Goal: Transaction & Acquisition: Purchase product/service

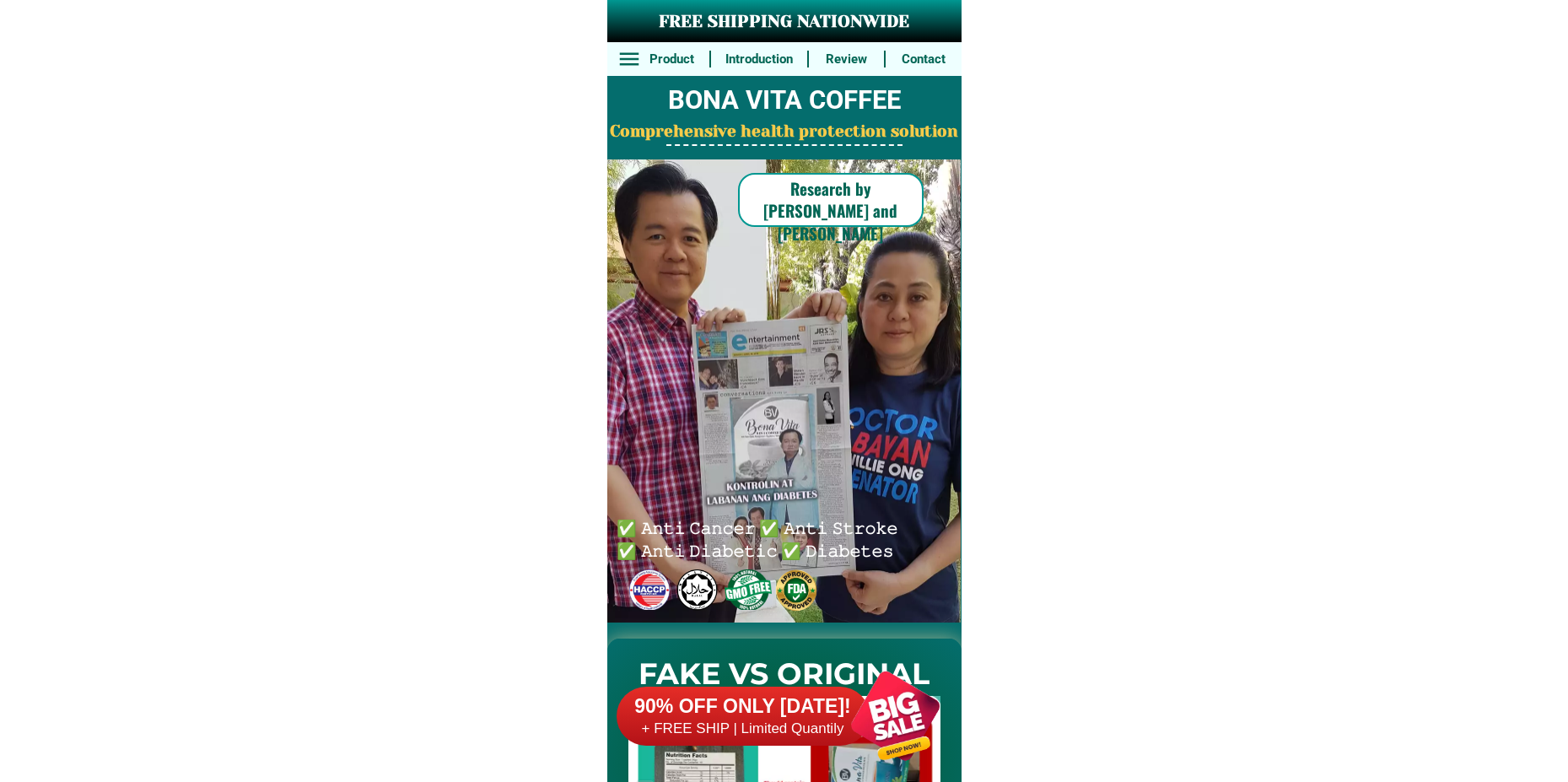
click at [878, 720] on div at bounding box center [895, 715] width 132 height 132
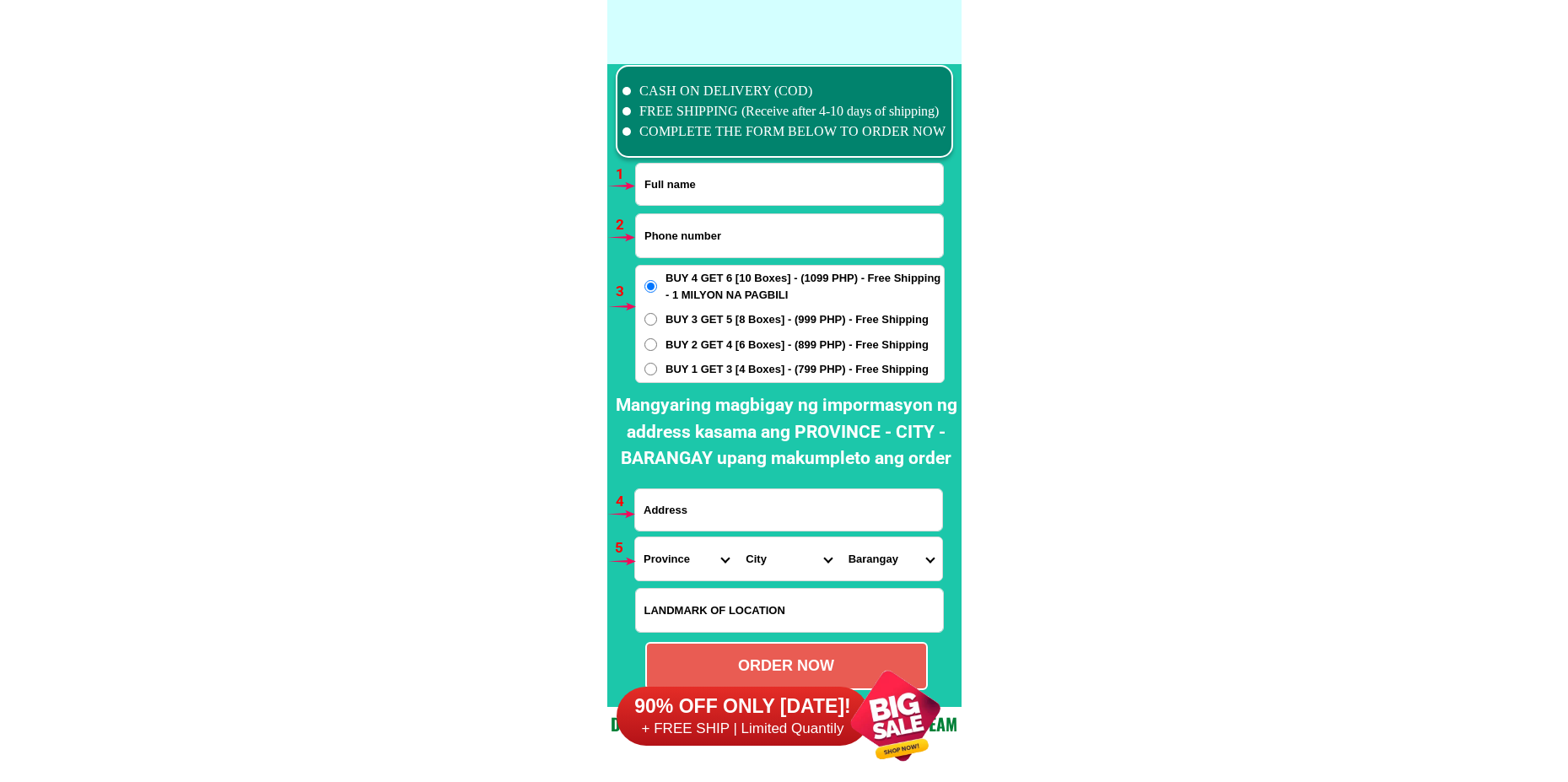
scroll to position [12399, 0]
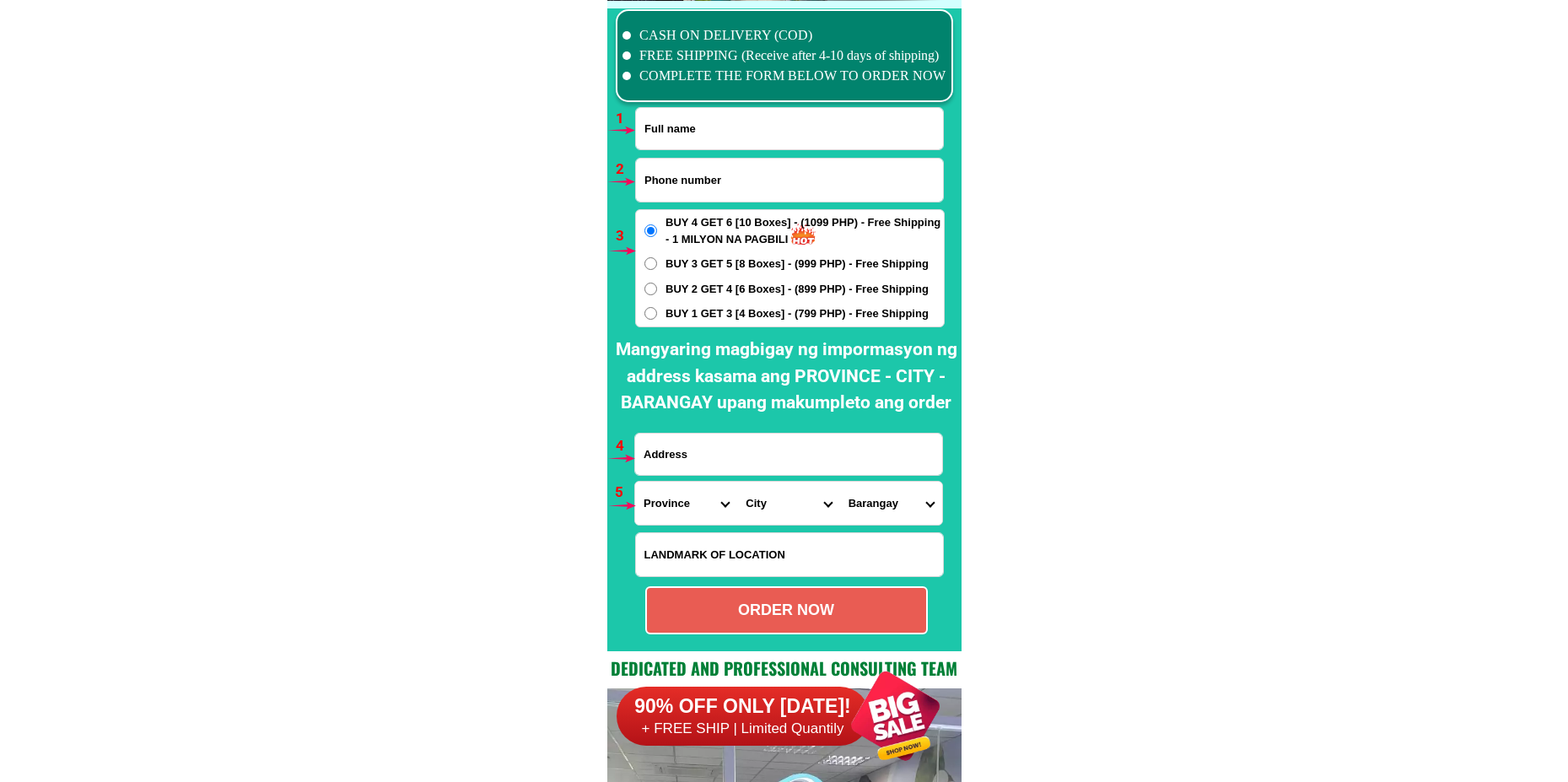
click at [682, 113] on input "Input full_name" at bounding box center [788, 128] width 307 height 41
paste input "[PERSON_NAME]"
type input "[PERSON_NAME]"
click at [700, 176] on input "Input phone_number" at bounding box center [788, 180] width 307 height 43
paste input "09973593237"
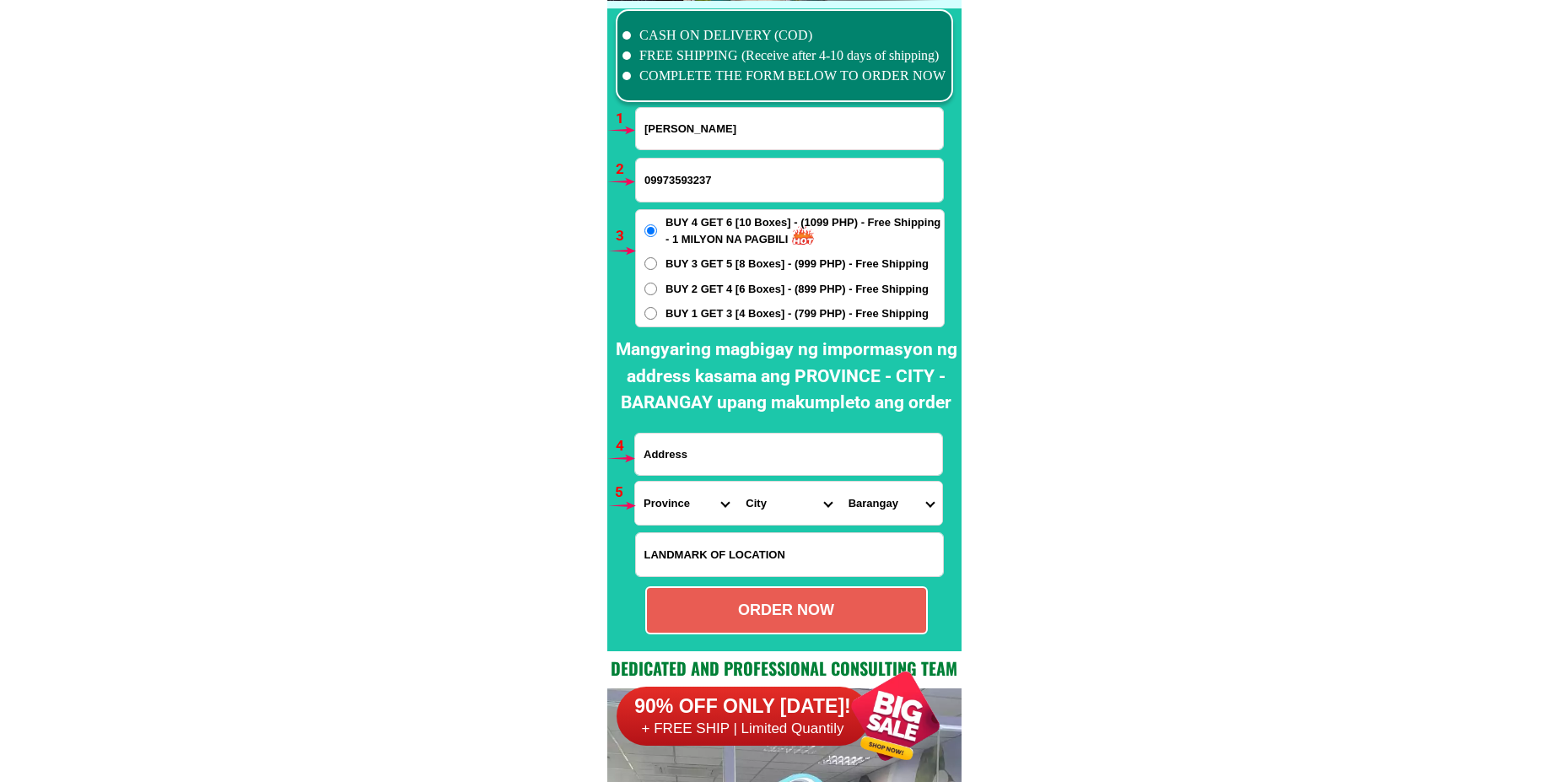
type input "09973593237"
click at [684, 310] on span "BUY 1 GET 3 [4 Boxes] - (799 PHP) - Free Shipping" at bounding box center [797, 313] width 263 height 17
click at [657, 310] on input "BUY 1 GET 3 [4 Boxes] - (799 PHP) - Free Shipping" at bounding box center [651, 313] width 12 height 12
radio input "true"
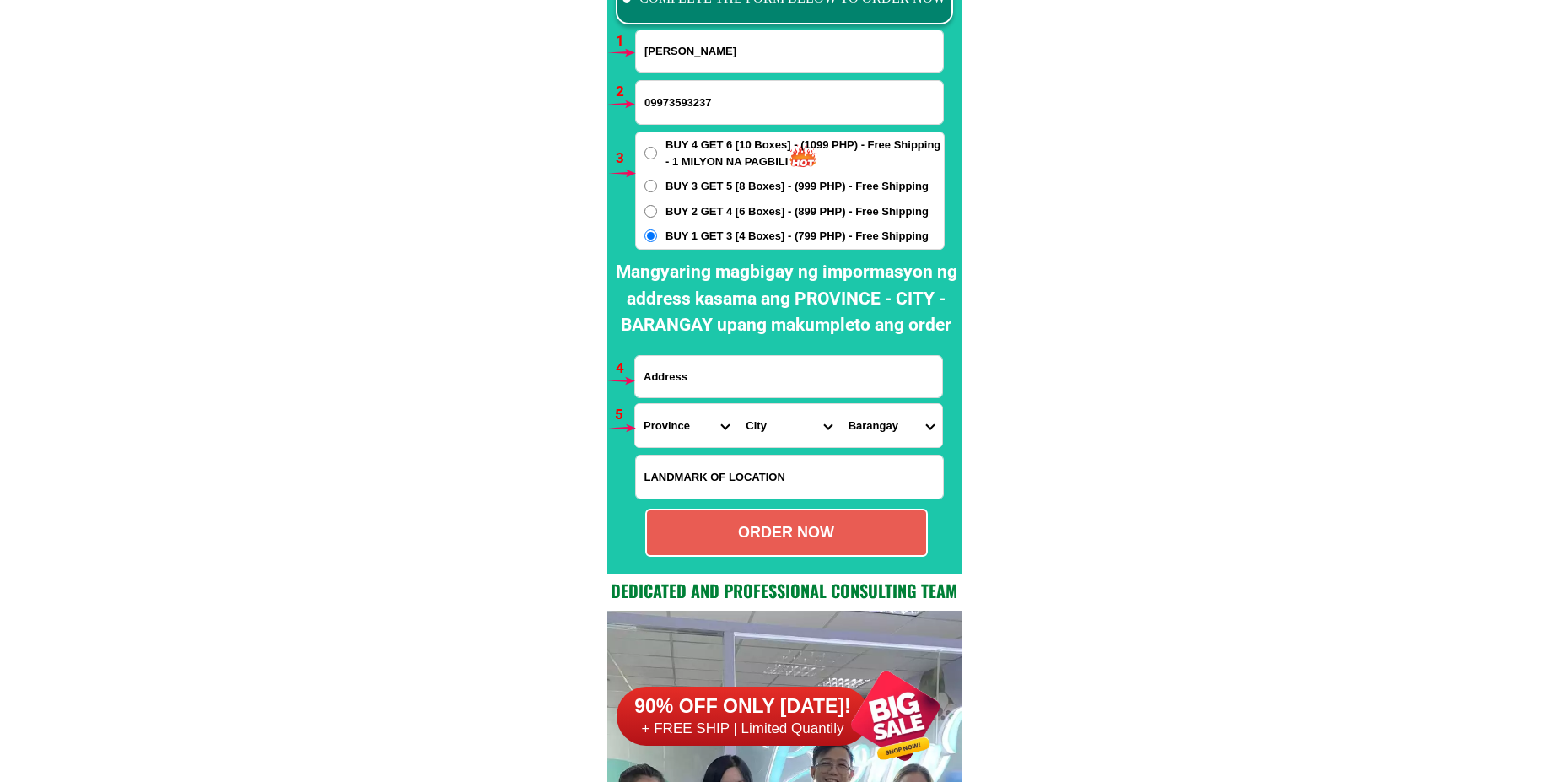
scroll to position [12484, 0]
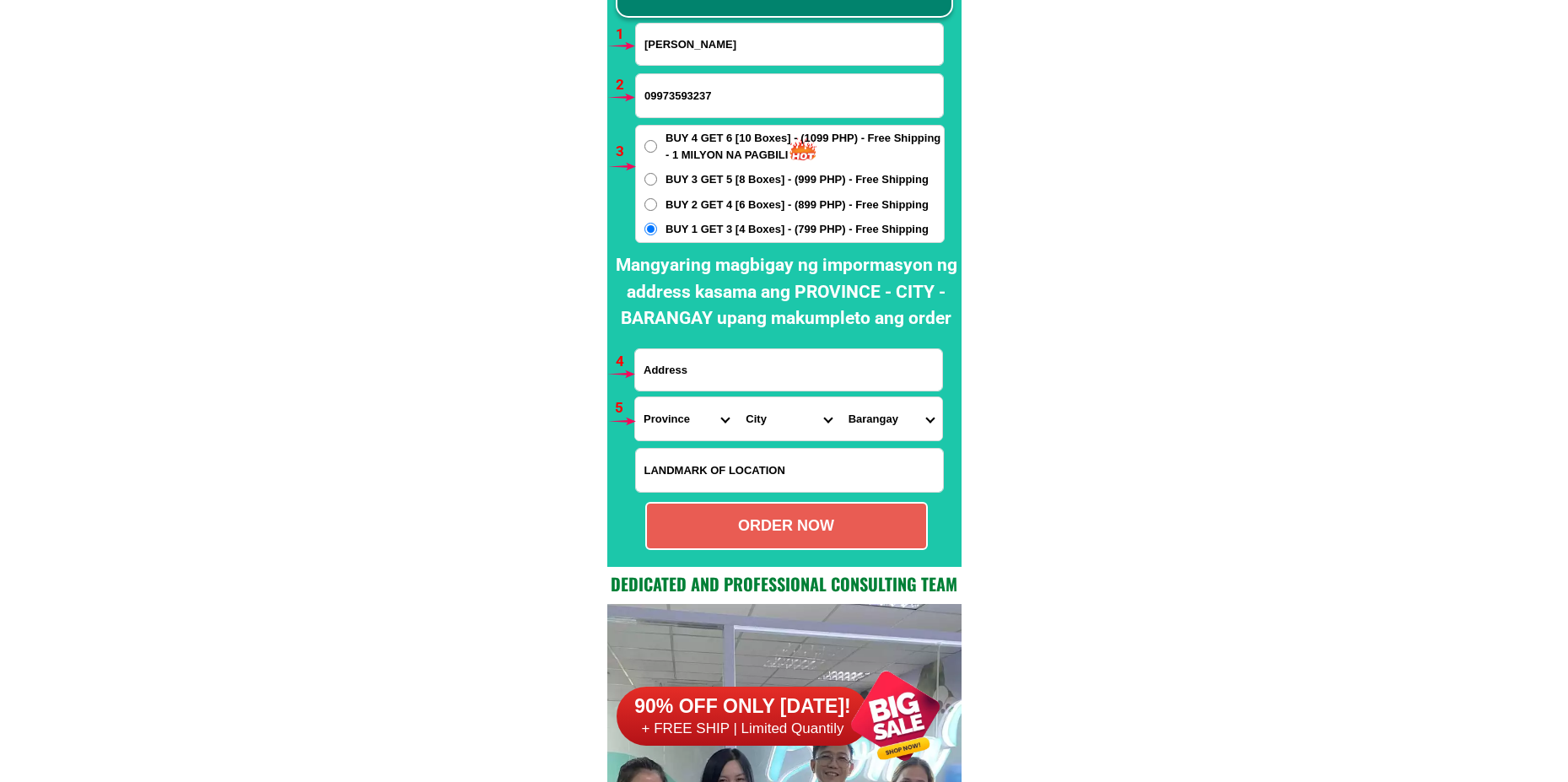
click at [713, 366] on input "Input address" at bounding box center [788, 370] width 307 height 41
paste input "Brgy risaluna [PERSON_NAME] Princess store National hiway"
type input "Brgy risaluna [PERSON_NAME] Princess store National hiway"
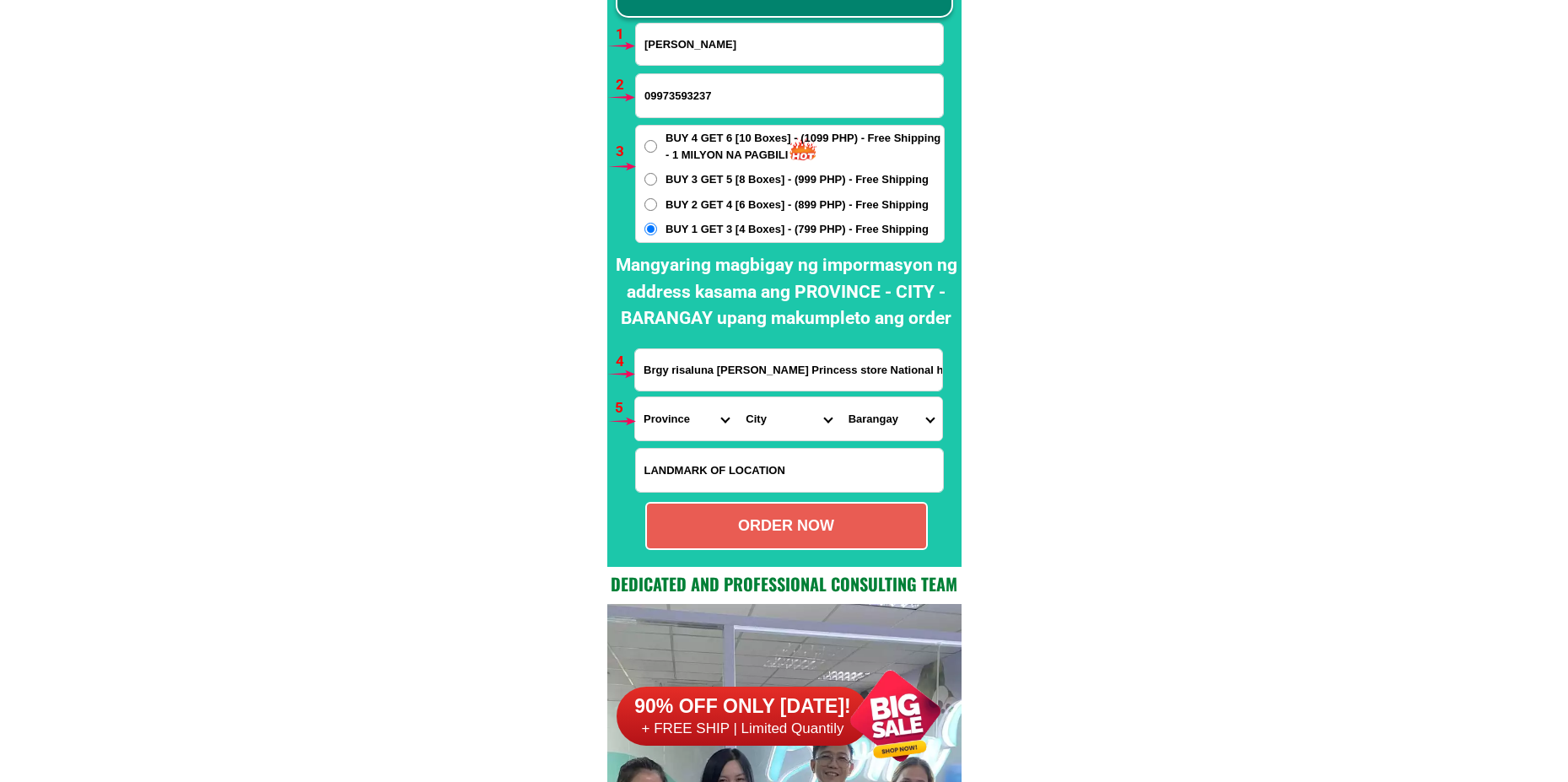
click at [686, 425] on select "Province [GEOGRAPHIC_DATA] [GEOGRAPHIC_DATA] [GEOGRAPHIC_DATA] [GEOGRAPHIC_DATA…" at bounding box center [685, 419] width 102 height 43
select select "63_305"
click at [635, 397] on select "Province [GEOGRAPHIC_DATA] [GEOGRAPHIC_DATA] [GEOGRAPHIC_DATA] [GEOGRAPHIC_DATA…" at bounding box center [685, 419] width 102 height 43
click at [759, 422] on select "City [GEOGRAPHIC_DATA] [PERSON_NAME]-city [GEOGRAPHIC_DATA] [PERSON_NAME] Echag…" at bounding box center [788, 419] width 102 height 43
select select "63_305751"
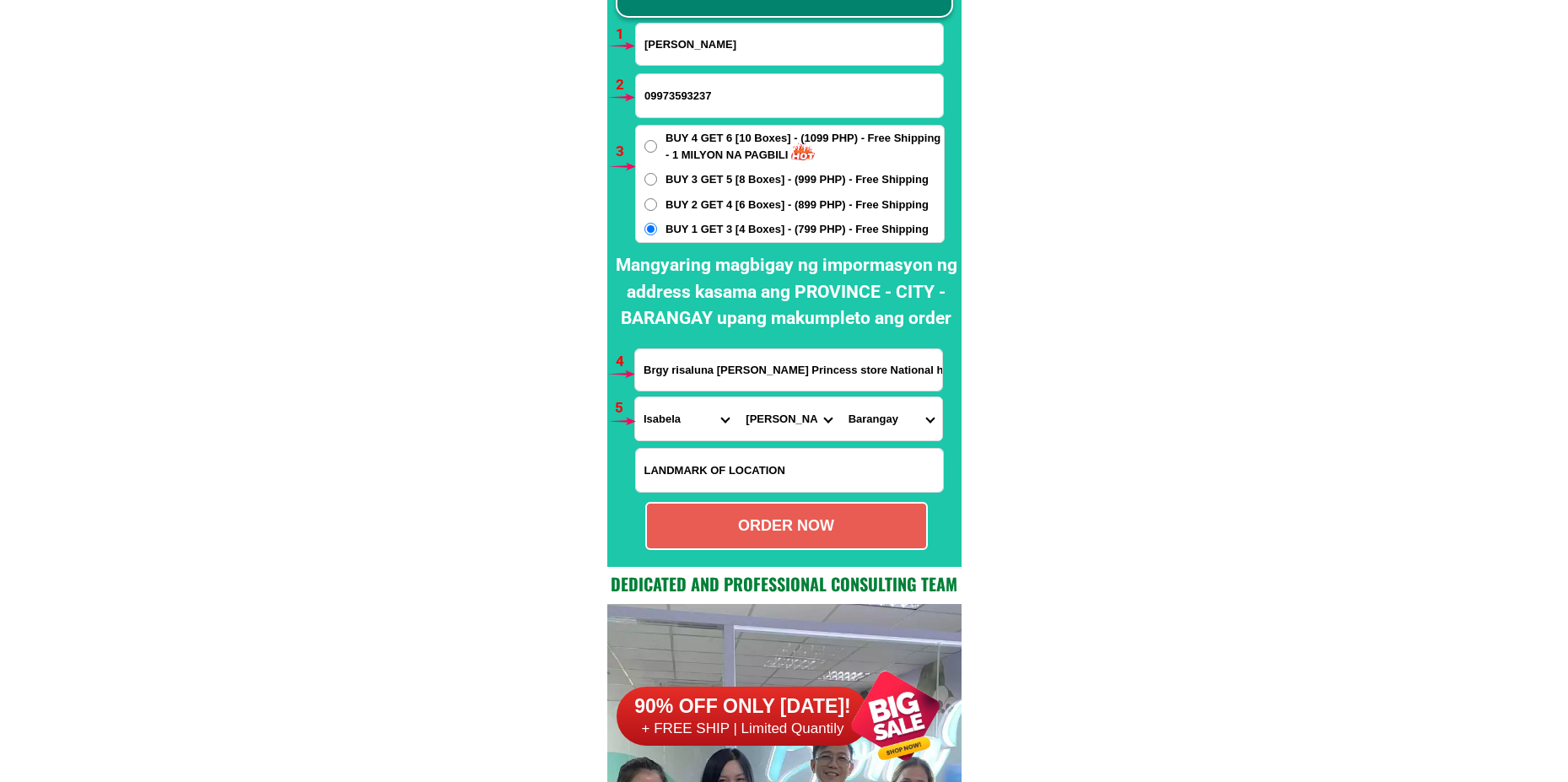
click at [737, 397] on select "City [GEOGRAPHIC_DATA] [PERSON_NAME]-city [GEOGRAPHIC_DATA] [PERSON_NAME] Echag…" at bounding box center [788, 419] width 102 height 43
click at [901, 419] on select "Barangay Amistad [PERSON_NAME] (pob.) [PERSON_NAME] Bagnos Bagong sikat [PERSON…" at bounding box center [891, 419] width 102 height 43
select select "63_3057512262"
click at [840, 397] on select "Barangay Amistad [PERSON_NAME] (pob.) [PERSON_NAME] Bagnos Bagong sikat [PERSON…" at bounding box center [891, 419] width 102 height 43
drag, startPoint x: 712, startPoint y: 539, endPoint x: 662, endPoint y: 500, distance: 63.4
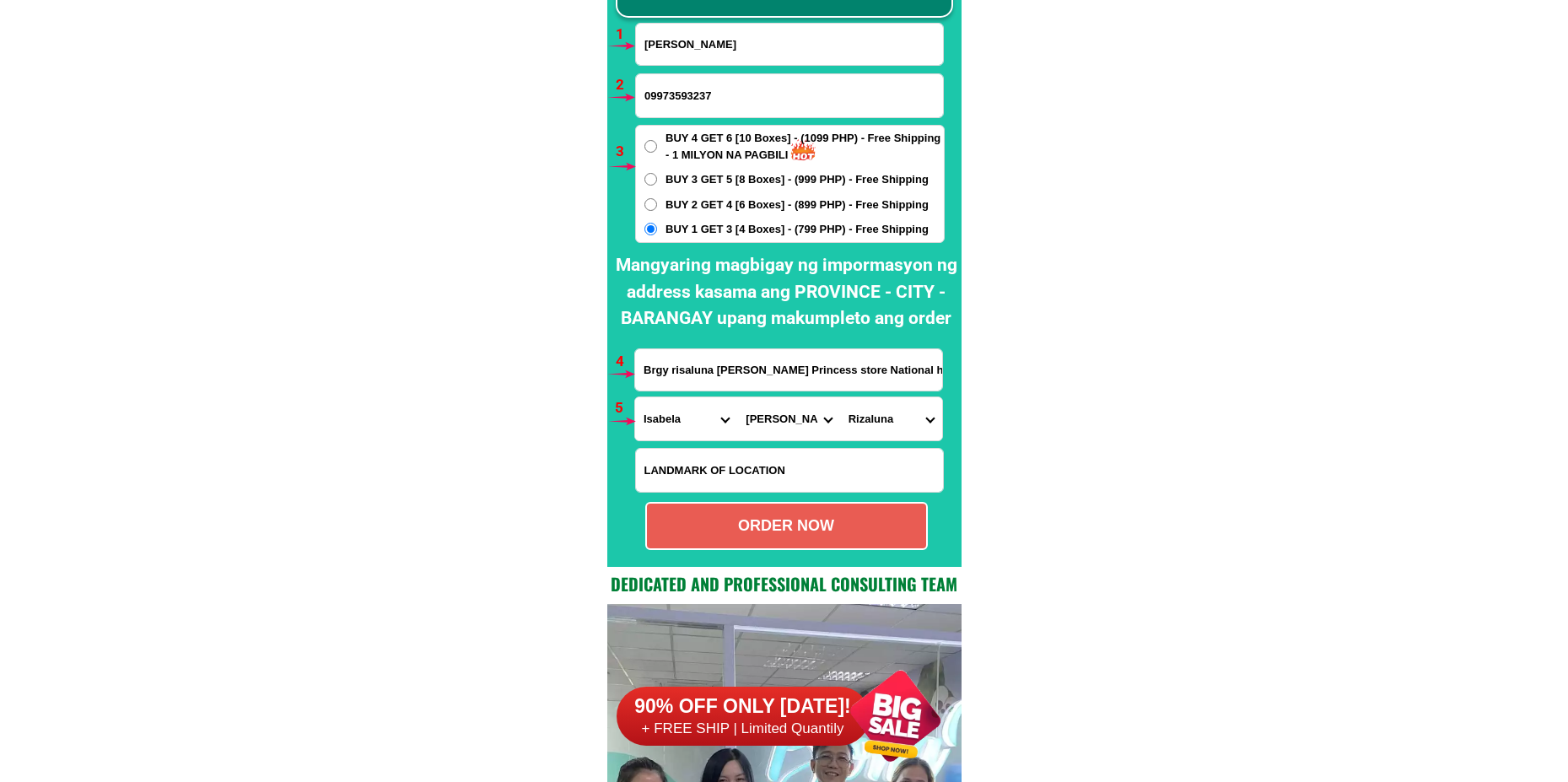
click at [711, 539] on div "ORDER NOW" at bounding box center [787, 526] width 283 height 48
radio input "true"
click at [699, 42] on input "[PERSON_NAME]" at bounding box center [788, 44] width 307 height 41
paste input "[PERSON_NAME]"
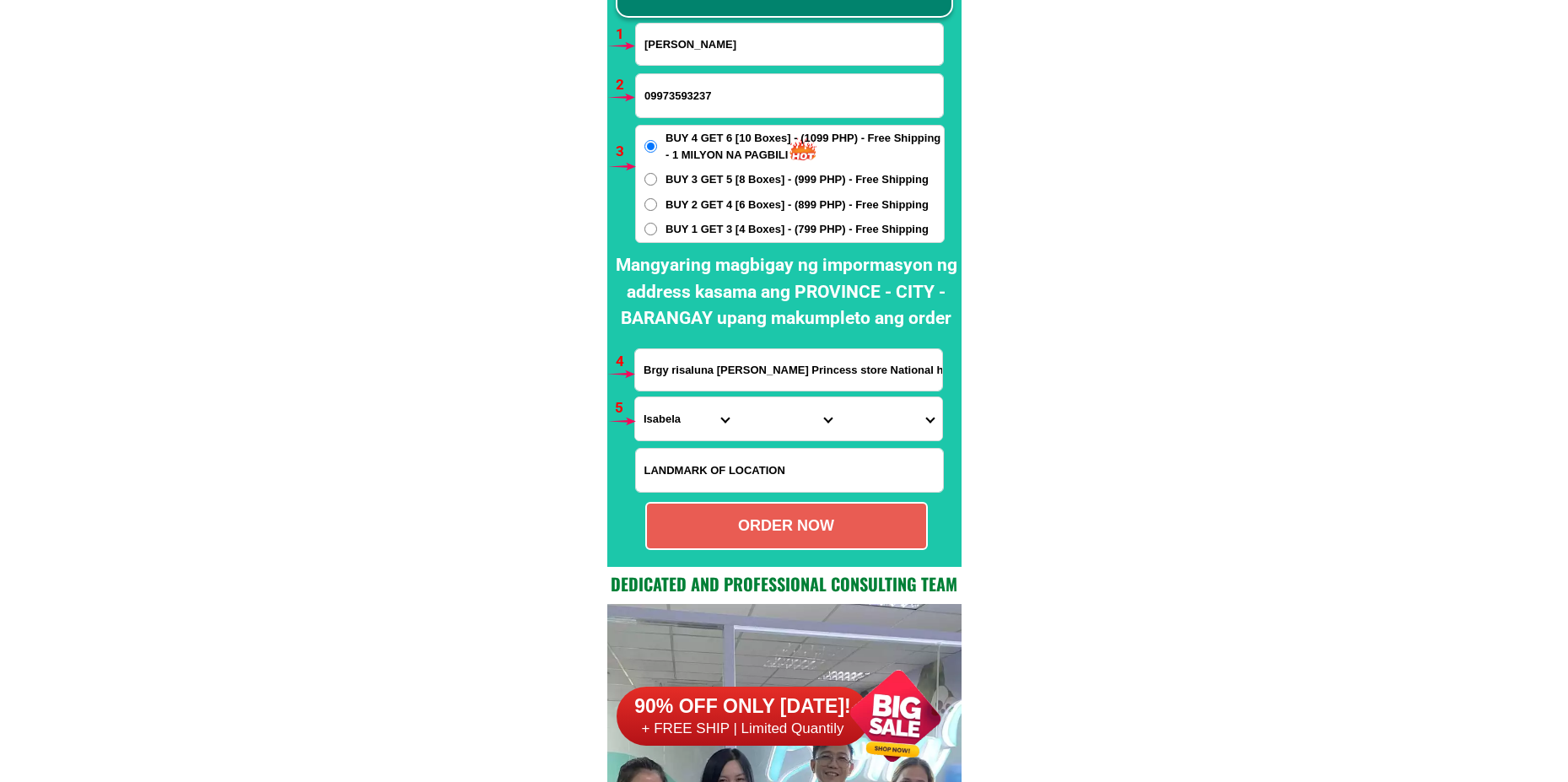
type input "[PERSON_NAME]"
click at [680, 94] on input "09973593237" at bounding box center [788, 95] width 307 height 43
paste input "09952943615"
type input "09952943615"
click at [684, 372] on input "Brgy risaluna [PERSON_NAME] Princess store National hiway" at bounding box center [788, 370] width 307 height 41
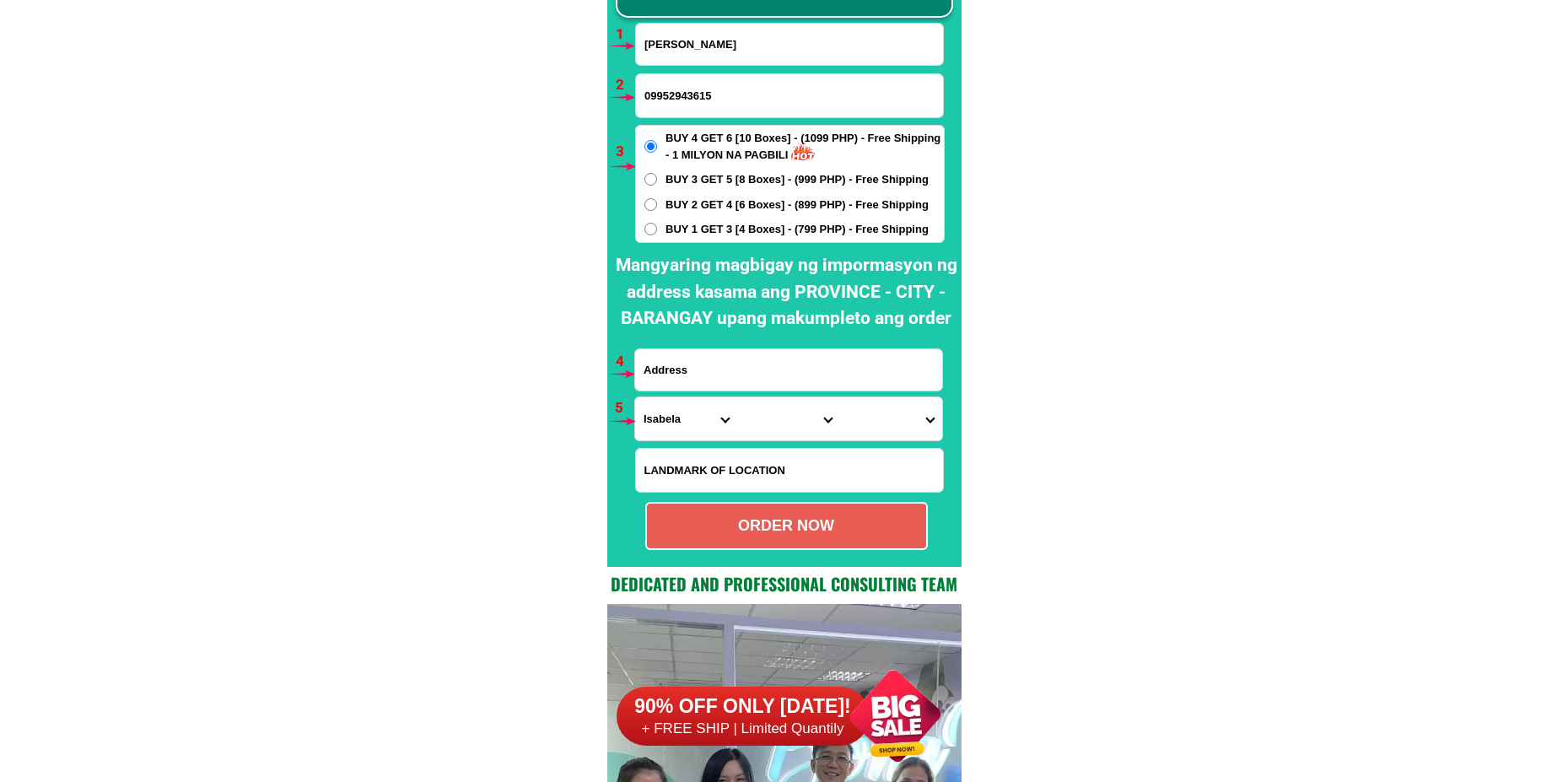
paste input "Fraternidad St. Cogon .Pob. 1 [GEOGRAPHIC_DATA] [GEOGRAPHIC_DATA] [DEMOGRAPHIC_…"
type input "Fraternidad St. Cogon .Pob. 1 [GEOGRAPHIC_DATA] [GEOGRAPHIC_DATA] [DEMOGRAPHIC_…"
click at [674, 235] on span "BUY 1 GET 3 [4 Boxes] - (799 PHP) - Free Shipping" at bounding box center [797, 229] width 263 height 17
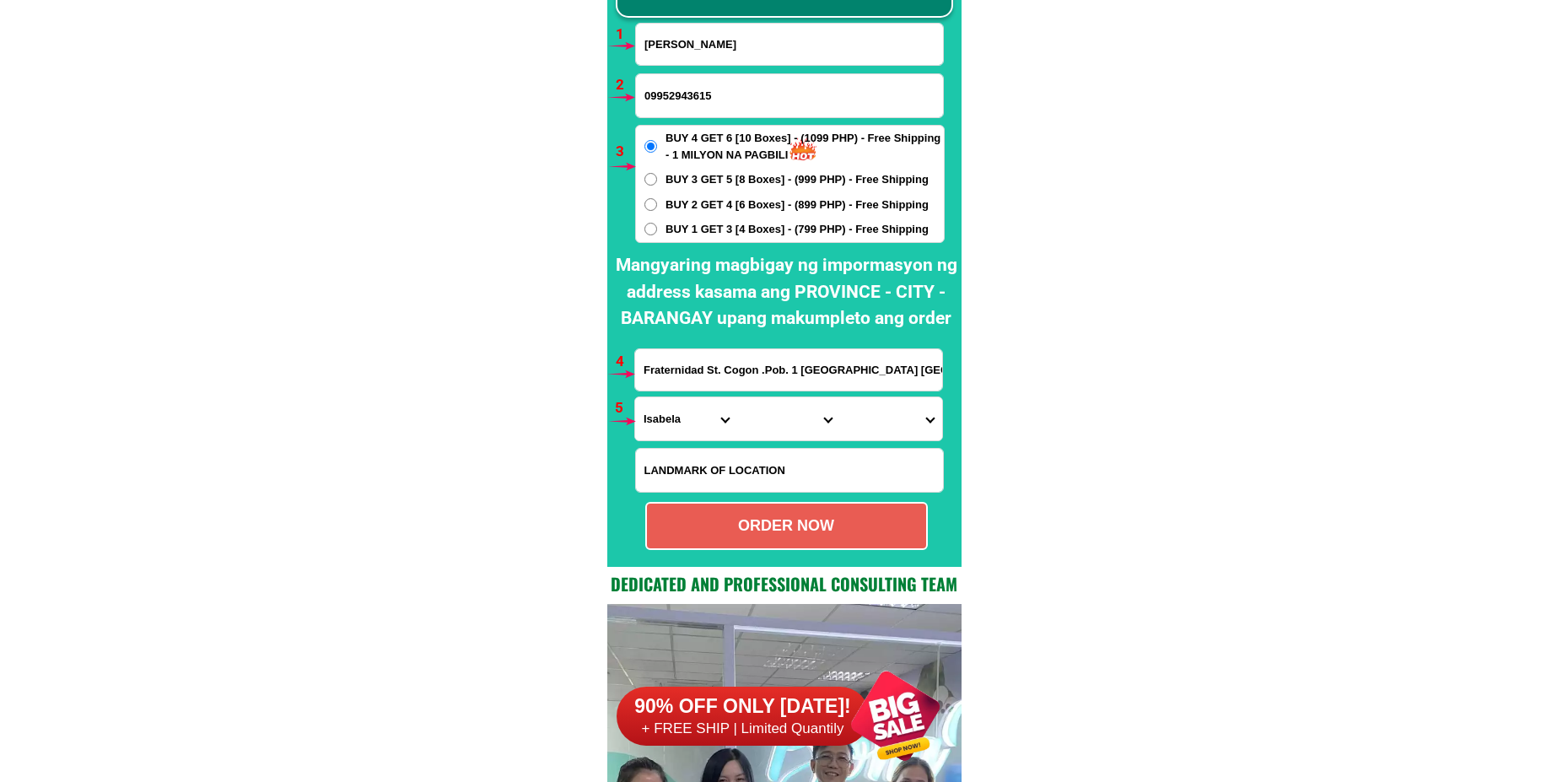
click at [657, 235] on input "BUY 1 GET 3 [4 Boxes] - (799 PHP) - Free Shipping" at bounding box center [651, 228] width 12 height 12
radio input "true"
click at [685, 228] on span "BUY 1 GET 3 [4 Boxes] - (799 PHP) - Free Shipping" at bounding box center [797, 229] width 263 height 17
click at [657, 228] on input "BUY 1 GET 3 [4 Boxes] - (799 PHP) - Free Shipping" at bounding box center [651, 228] width 12 height 12
click at [681, 417] on select "Province [GEOGRAPHIC_DATA] [GEOGRAPHIC_DATA] [GEOGRAPHIC_DATA] [GEOGRAPHIC_DATA…" at bounding box center [685, 419] width 102 height 43
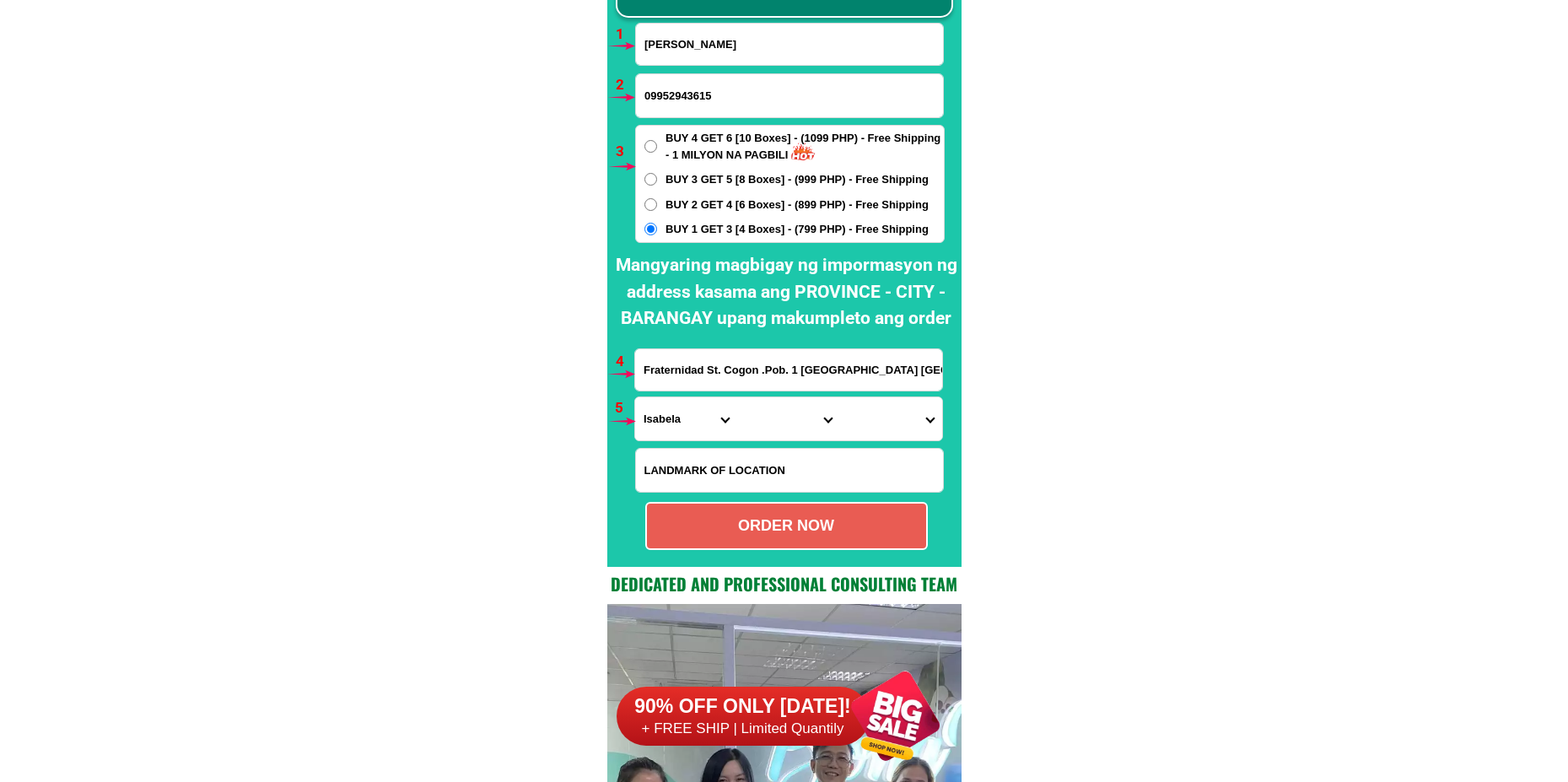
select select "63_8"
click at [635, 397] on select "Province [GEOGRAPHIC_DATA] [GEOGRAPHIC_DATA] [GEOGRAPHIC_DATA] [GEOGRAPHIC_DATA…" at bounding box center [685, 419] width 102 height 43
click at [783, 412] on select "City Alcoy [GEOGRAPHIC_DATA] [GEOGRAPHIC_DATA] [GEOGRAPHIC_DATA] [GEOGRAPHIC_DA…" at bounding box center [788, 419] width 102 height 43
select select "63_88043"
click at [737, 397] on select "City Alcoy [GEOGRAPHIC_DATA] [GEOGRAPHIC_DATA] [GEOGRAPHIC_DATA] [GEOGRAPHIC_DA…" at bounding box center [788, 419] width 102 height 43
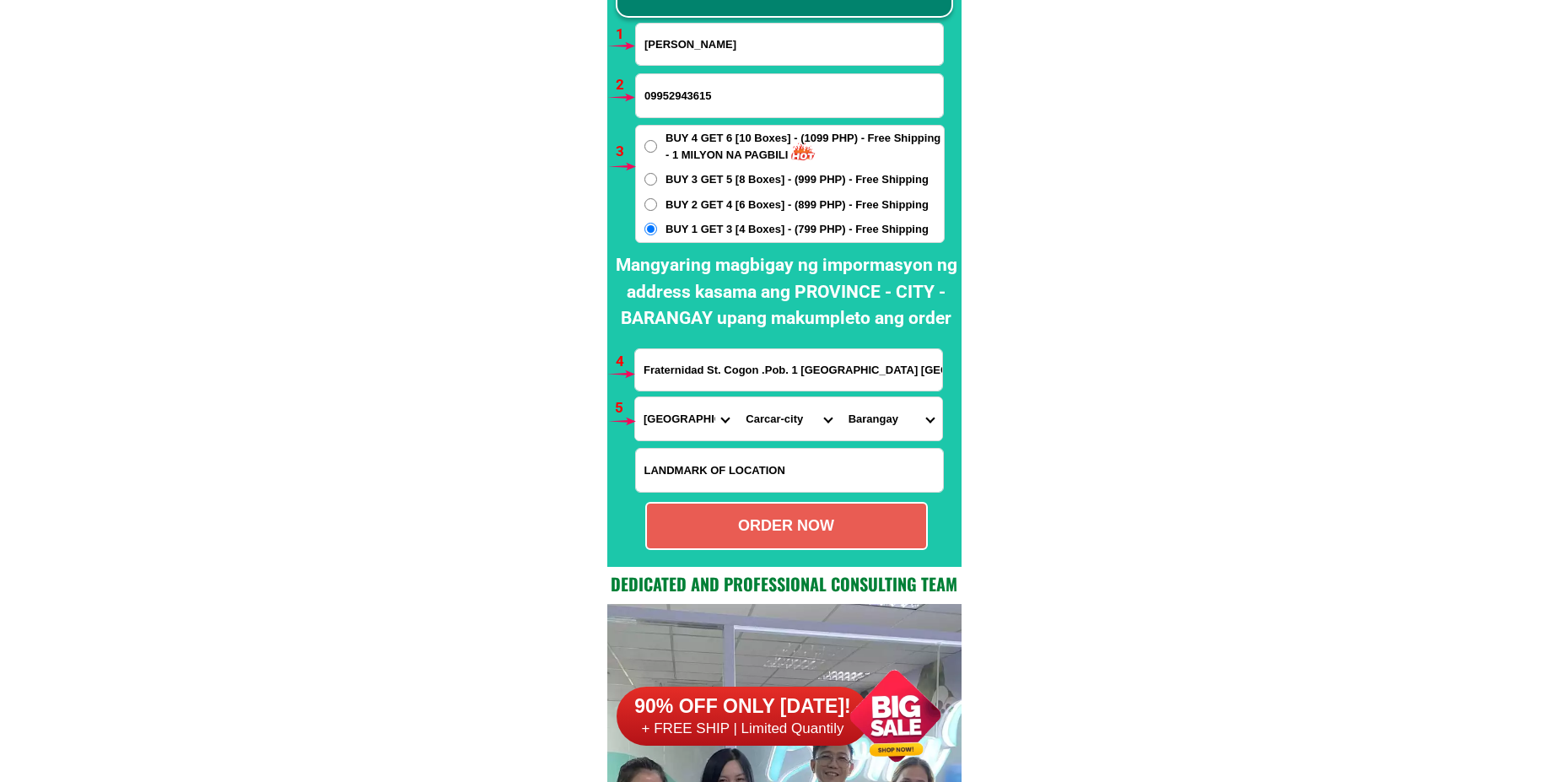
click at [896, 411] on select "Barangay Bolinawan Buenavista Calidngan Can-asujan [PERSON_NAME] Liburon Napo […" at bounding box center [891, 419] width 102 height 43
select select "63_880438623"
click at [840, 397] on select "Barangay Bolinawan Buenavista Calidngan Can-asujan [PERSON_NAME] Liburon Napo […" at bounding box center [891, 419] width 102 height 43
drag, startPoint x: 724, startPoint y: 530, endPoint x: 626, endPoint y: 442, distance: 131.7
click at [723, 528] on div "ORDER NOW" at bounding box center [787, 526] width 279 height 23
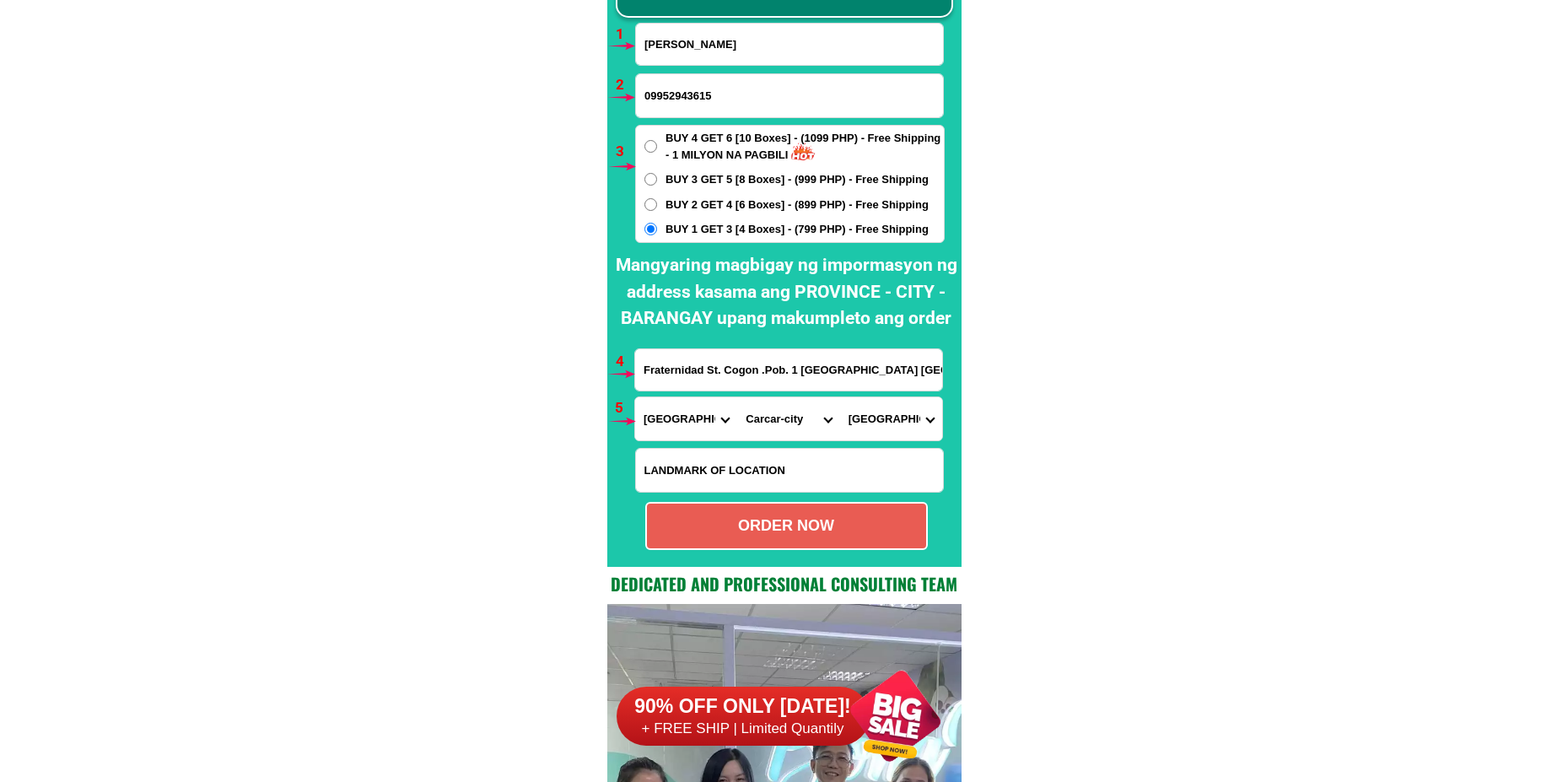
radio input "true"
click at [683, 43] on input "[PERSON_NAME]" at bounding box center [788, 44] width 307 height 41
paste input "[PERSON_NAME]"
type input "[PERSON_NAME]"
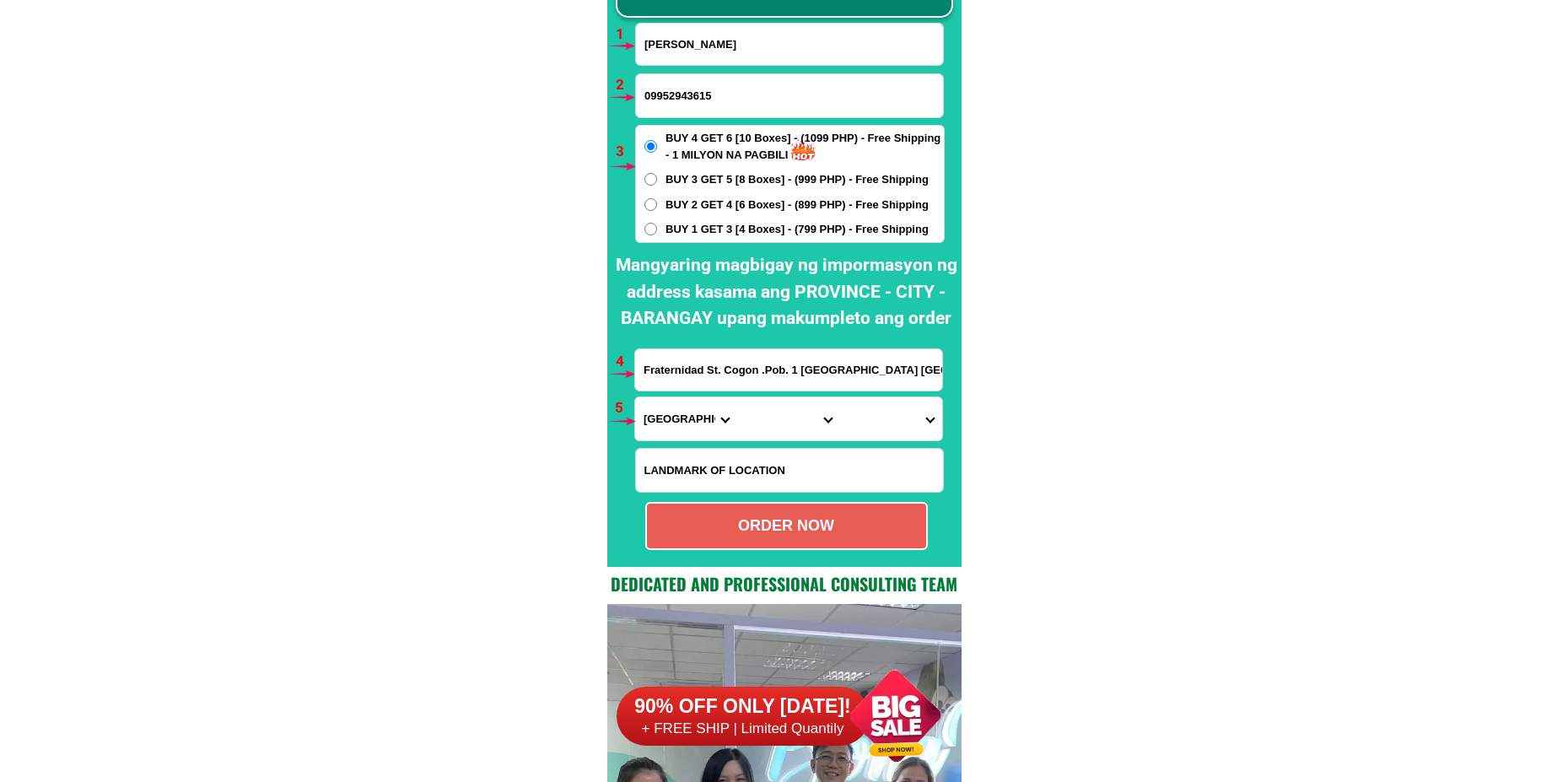
click at [707, 83] on input "09952943615" at bounding box center [788, 95] width 307 height 43
paste input "09936465074"
type input "09936465074"
click at [703, 360] on input "Fraternidad St. Cogon .Pob. 1 [GEOGRAPHIC_DATA] [GEOGRAPHIC_DATA] [DEMOGRAPHIC_…" at bounding box center [788, 370] width 307 height 41
paste input "Cutcutan Catanauan Qurzon Sitio Bagong Bayan"
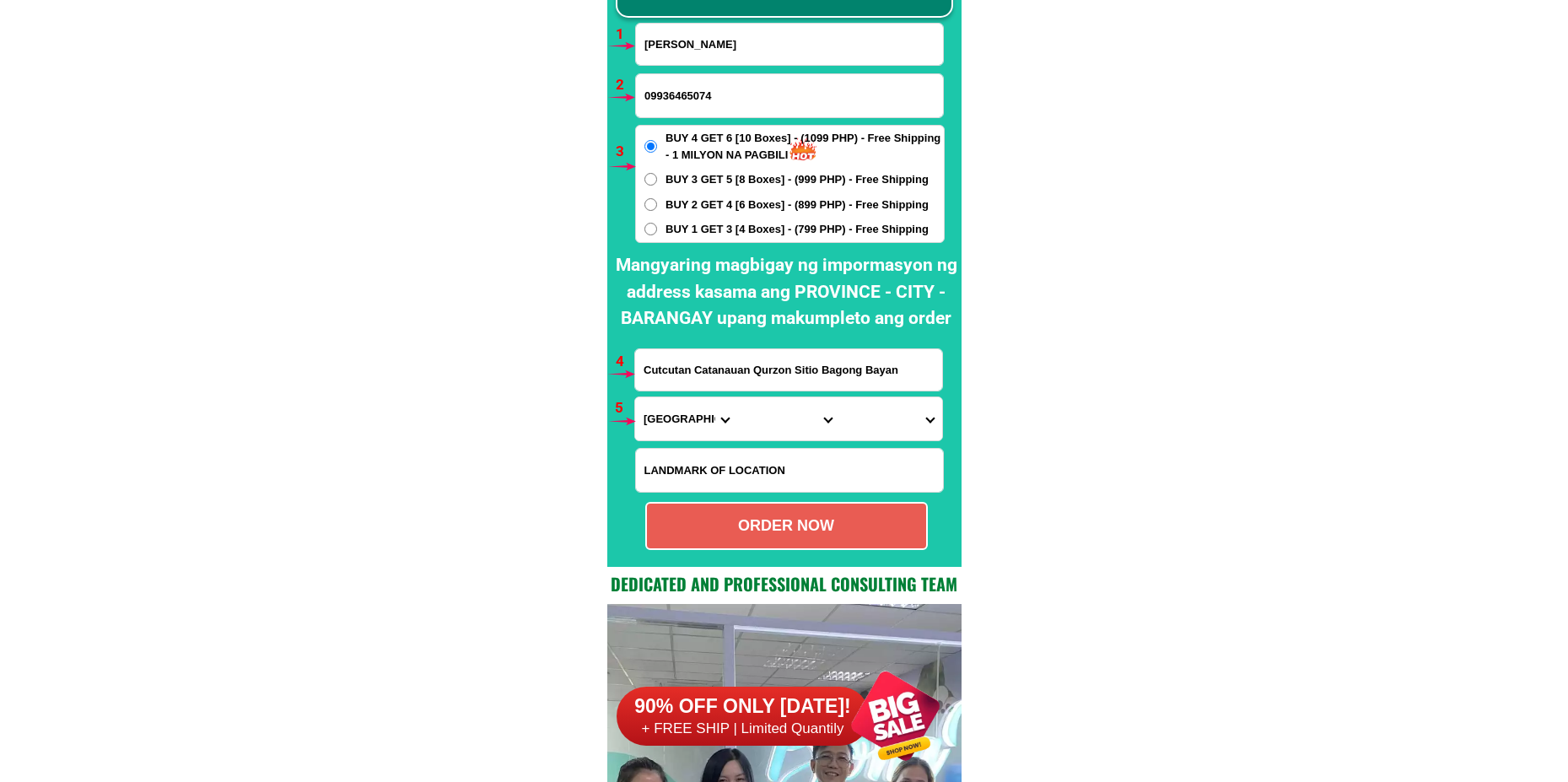
type input "Cutcutan Catanauan Qurzon Sitio Bagong Bayan"
click at [677, 429] on select "Province [GEOGRAPHIC_DATA] [GEOGRAPHIC_DATA] [GEOGRAPHIC_DATA] [GEOGRAPHIC_DATA…" at bounding box center [685, 419] width 102 height 43
select select "63_397"
click at [635, 397] on select "Province [GEOGRAPHIC_DATA] [GEOGRAPHIC_DATA] [GEOGRAPHIC_DATA] [GEOGRAPHIC_DATA…" at bounding box center [685, 419] width 102 height 43
drag, startPoint x: 788, startPoint y: 421, endPoint x: 784, endPoint y: 404, distance: 17.5
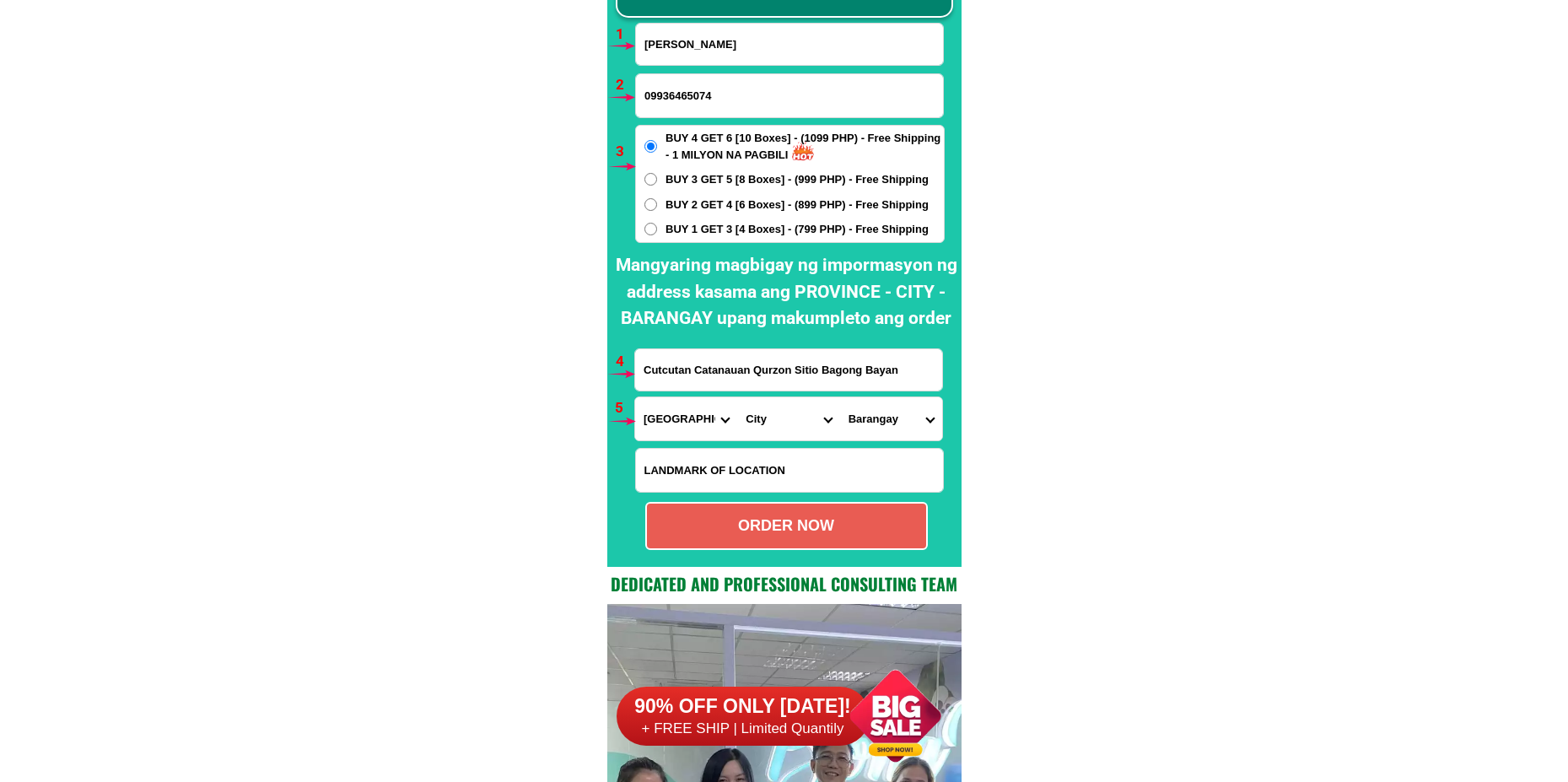
click at [787, 421] on select "City [GEOGRAPHIC_DATA] [GEOGRAPHIC_DATA] [GEOGRAPHIC_DATA] [GEOGRAPHIC_DATA] [G…" at bounding box center [788, 419] width 102 height 43
select select "63_397900"
click at [737, 397] on select "City [GEOGRAPHIC_DATA] [GEOGRAPHIC_DATA] [GEOGRAPHIC_DATA] [GEOGRAPHIC_DATA] [G…" at bounding box center [788, 419] width 102 height 43
click at [893, 426] on select "[GEOGRAPHIC_DATA][PERSON_NAME] (pob.) Barangay 10 (pob.) Barangay 2 (pob.) Bara…" at bounding box center [891, 419] width 102 height 43
select select "63_3979001968"
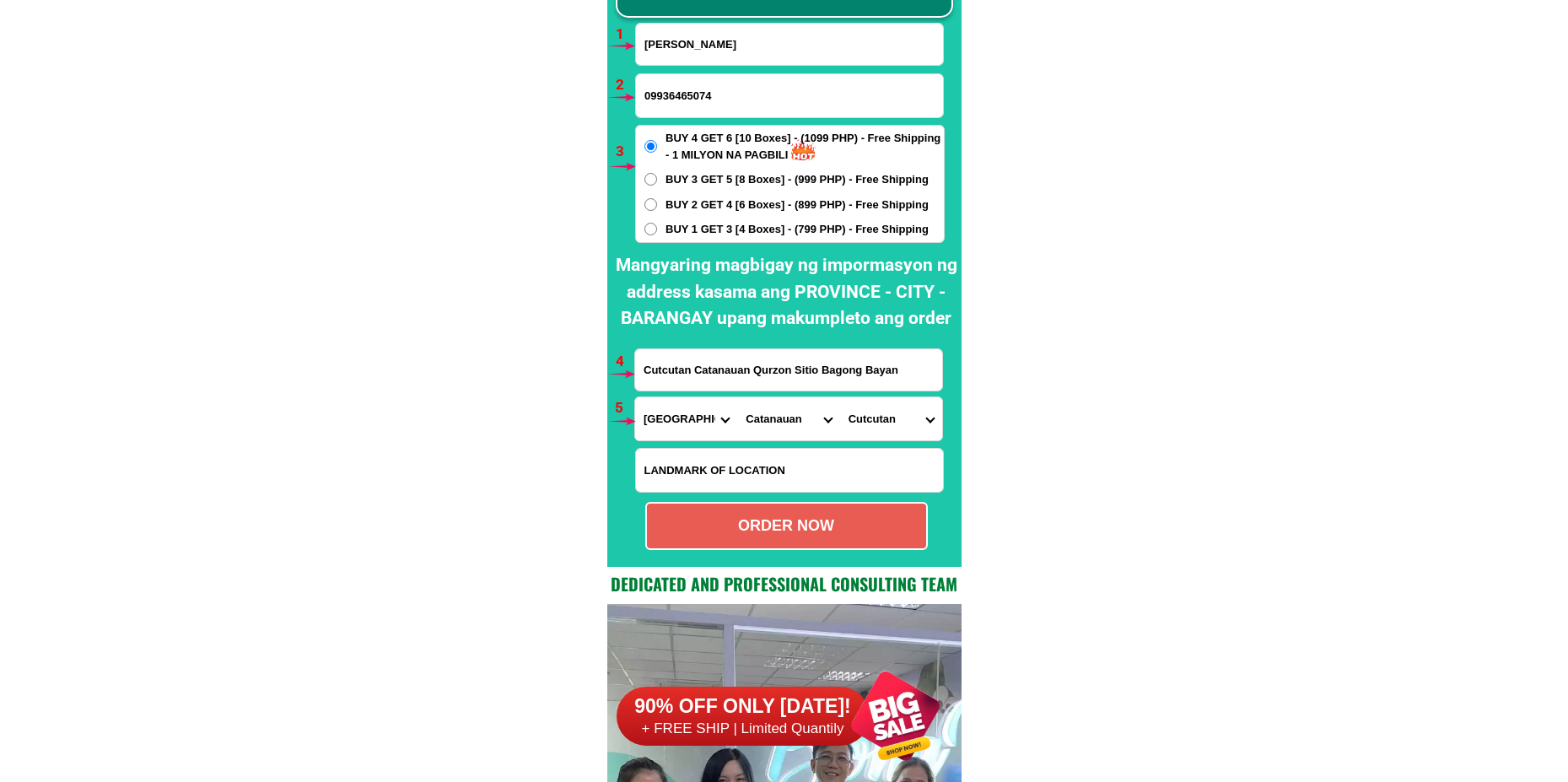
click at [840, 397] on select "[GEOGRAPHIC_DATA][PERSON_NAME] (pob.) Barangay 10 (pob.) Barangay 2 (pob.) Bara…" at bounding box center [891, 419] width 102 height 43
click at [767, 518] on div "ORDER NOW" at bounding box center [787, 526] width 279 height 23
type input "09936465074"
type input "Cutcutan Catanauan Qurzon Sitio Bagong Bayan"
radio input "true"
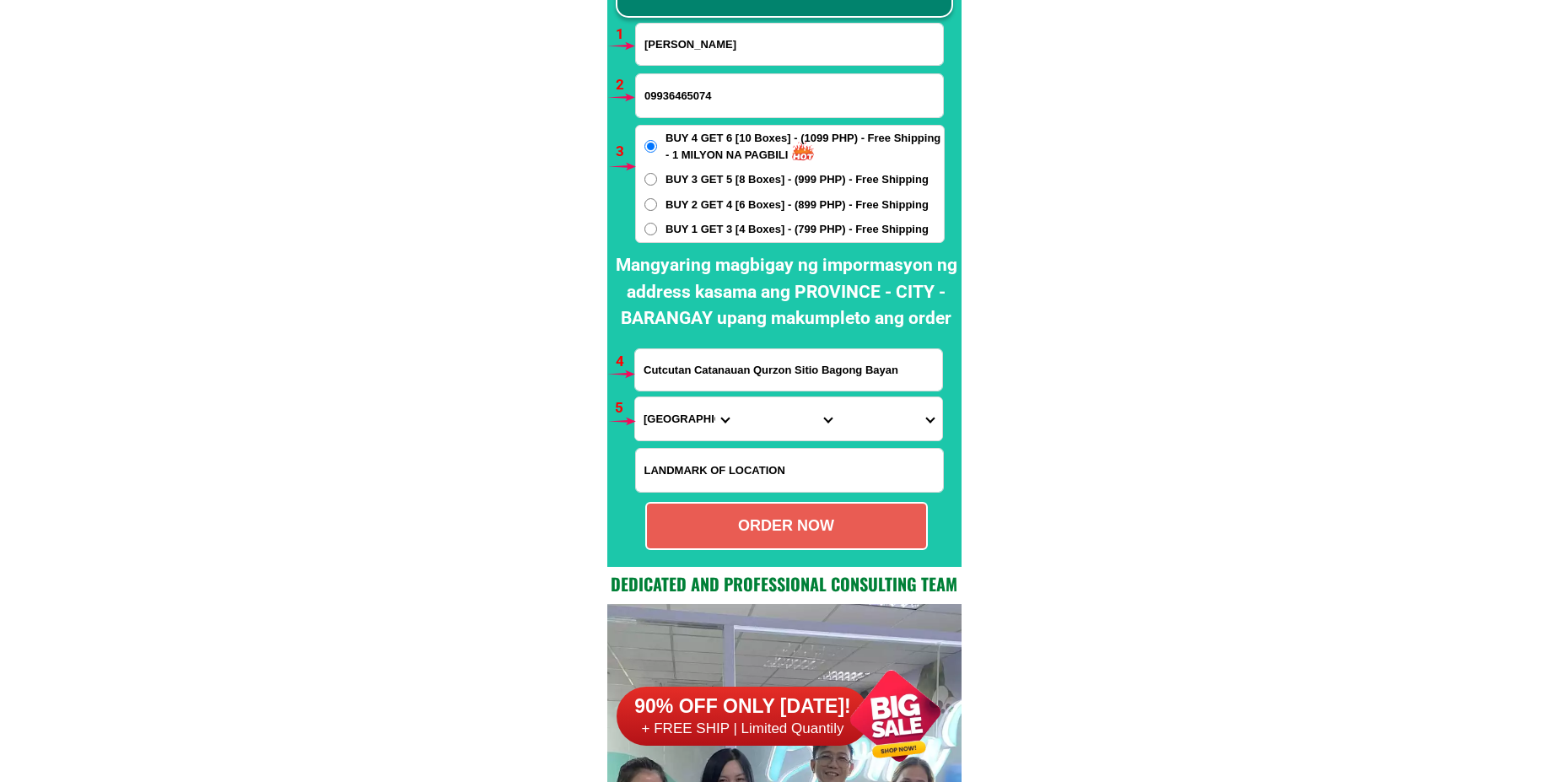
click at [712, 60] on input "[PERSON_NAME]" at bounding box center [788, 44] width 307 height 41
paste input "Chazyn [PERSON_NAME]"
type input "Chazyn [PERSON_NAME]"
click at [676, 227] on span "BUY 1 GET 3 [4 Boxes] - (799 PHP) - Free Shipping" at bounding box center [797, 229] width 263 height 17
click at [657, 227] on input "BUY 1 GET 3 [4 Boxes] - (799 PHP) - Free Shipping" at bounding box center [651, 228] width 12 height 12
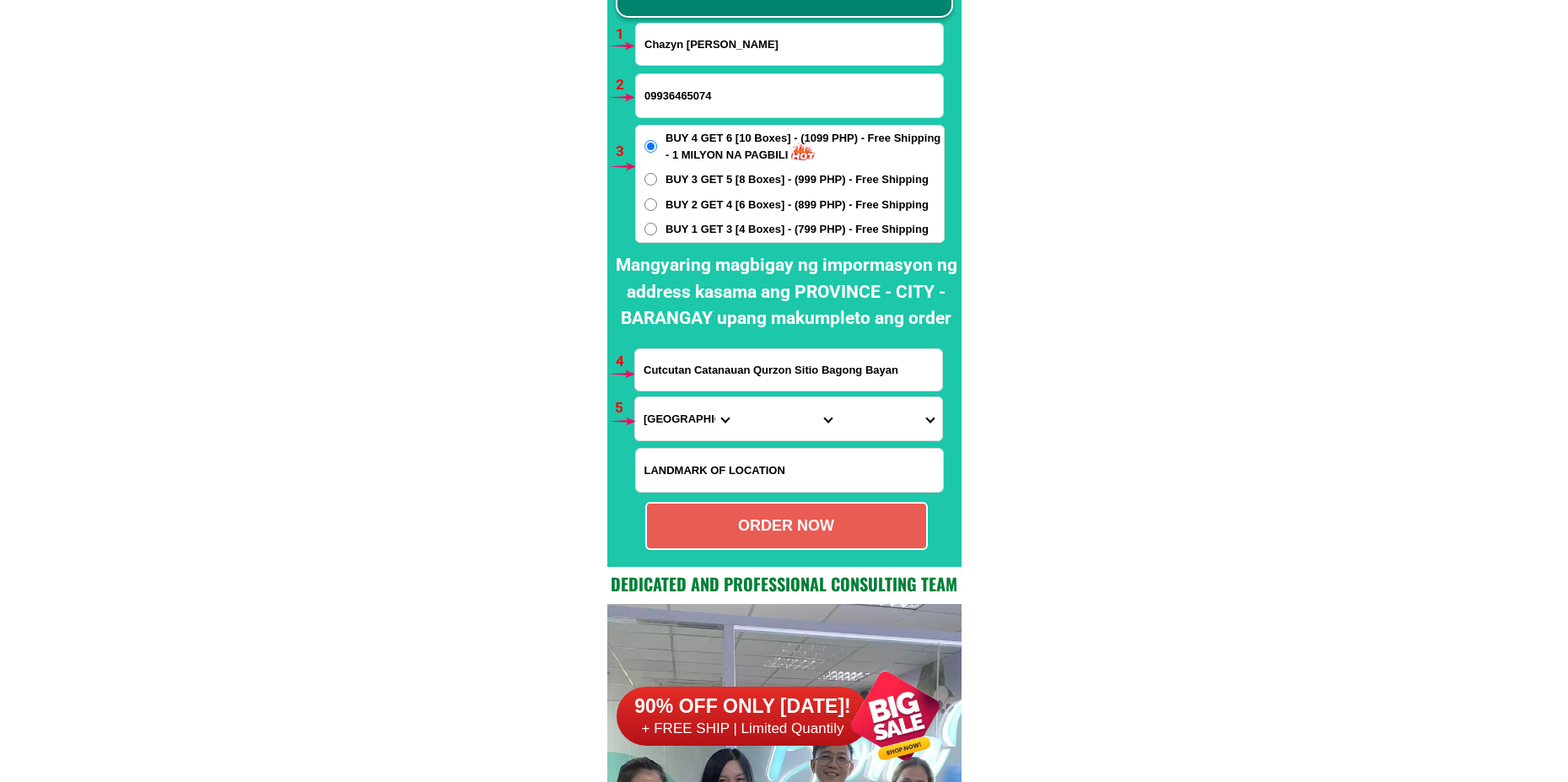
radio input "true"
click at [678, 97] on input "09936465074" at bounding box center [788, 95] width 307 height 43
paste input "09217034343"
type input "09217034343"
click at [694, 366] on input "Cutcutan Catanauan Qurzon Sitio Bagong Bayan" at bounding box center [788, 370] width 307 height 41
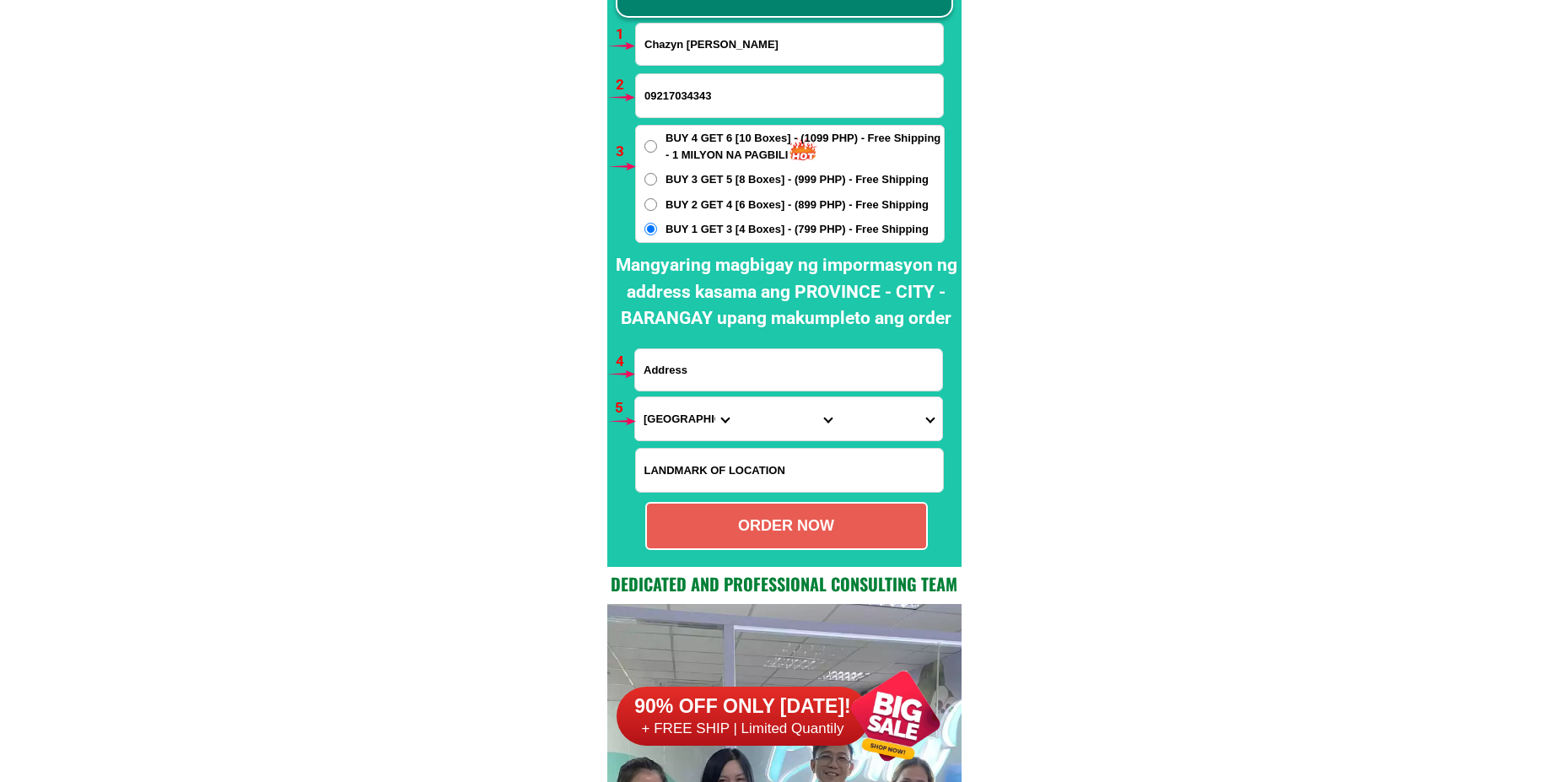
paste input "58 g bunyi St buting Pasig cty"
type input "58 g bunyi St buting Pasig cty"
click at [677, 418] on select "Province [GEOGRAPHIC_DATA] [GEOGRAPHIC_DATA] [GEOGRAPHIC_DATA] [GEOGRAPHIC_DATA…" at bounding box center [685, 419] width 102 height 43
select select "63_219"
click at [635, 397] on select "Province [GEOGRAPHIC_DATA] [GEOGRAPHIC_DATA] [GEOGRAPHIC_DATA] [GEOGRAPHIC_DATA…" at bounding box center [685, 419] width 102 height 43
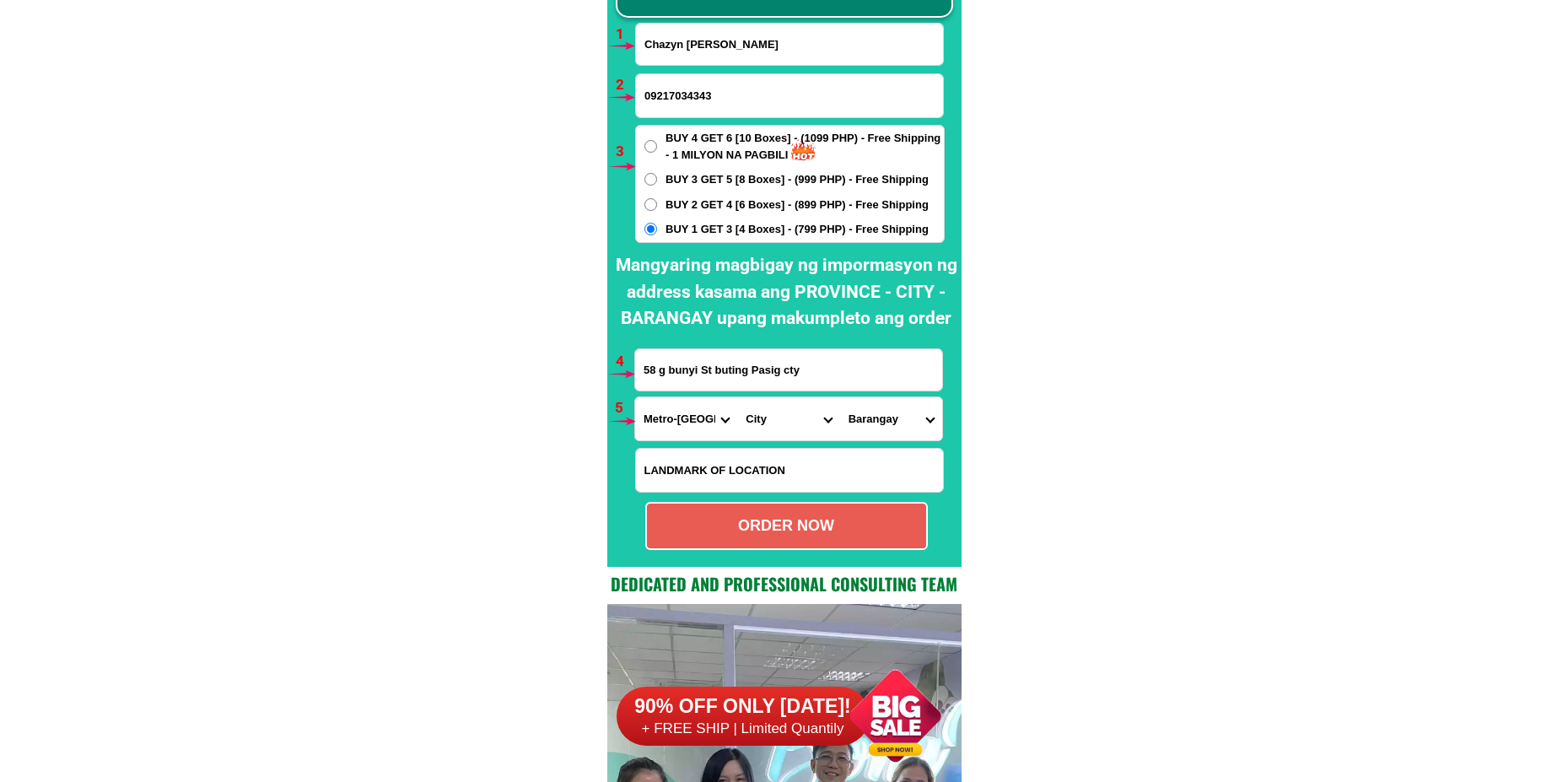
click at [778, 425] on select "City [GEOGRAPHIC_DATA] [GEOGRAPHIC_DATA] [GEOGRAPHIC_DATA] [GEOGRAPHIC_DATA]-ci…" at bounding box center [788, 419] width 102 height 43
select select "63_2196502"
click at [737, 397] on select "City [GEOGRAPHIC_DATA] [GEOGRAPHIC_DATA] [GEOGRAPHIC_DATA] [GEOGRAPHIC_DATA]-ci…" at bounding box center [788, 419] width 102 height 43
click at [886, 426] on select "Barangay Bagong ilog Bagong katipunan [GEOGRAPHIC_DATA] [GEOGRAPHIC_DATA] [GEOG…" at bounding box center [891, 419] width 102 height 43
select select "63_21965025646"
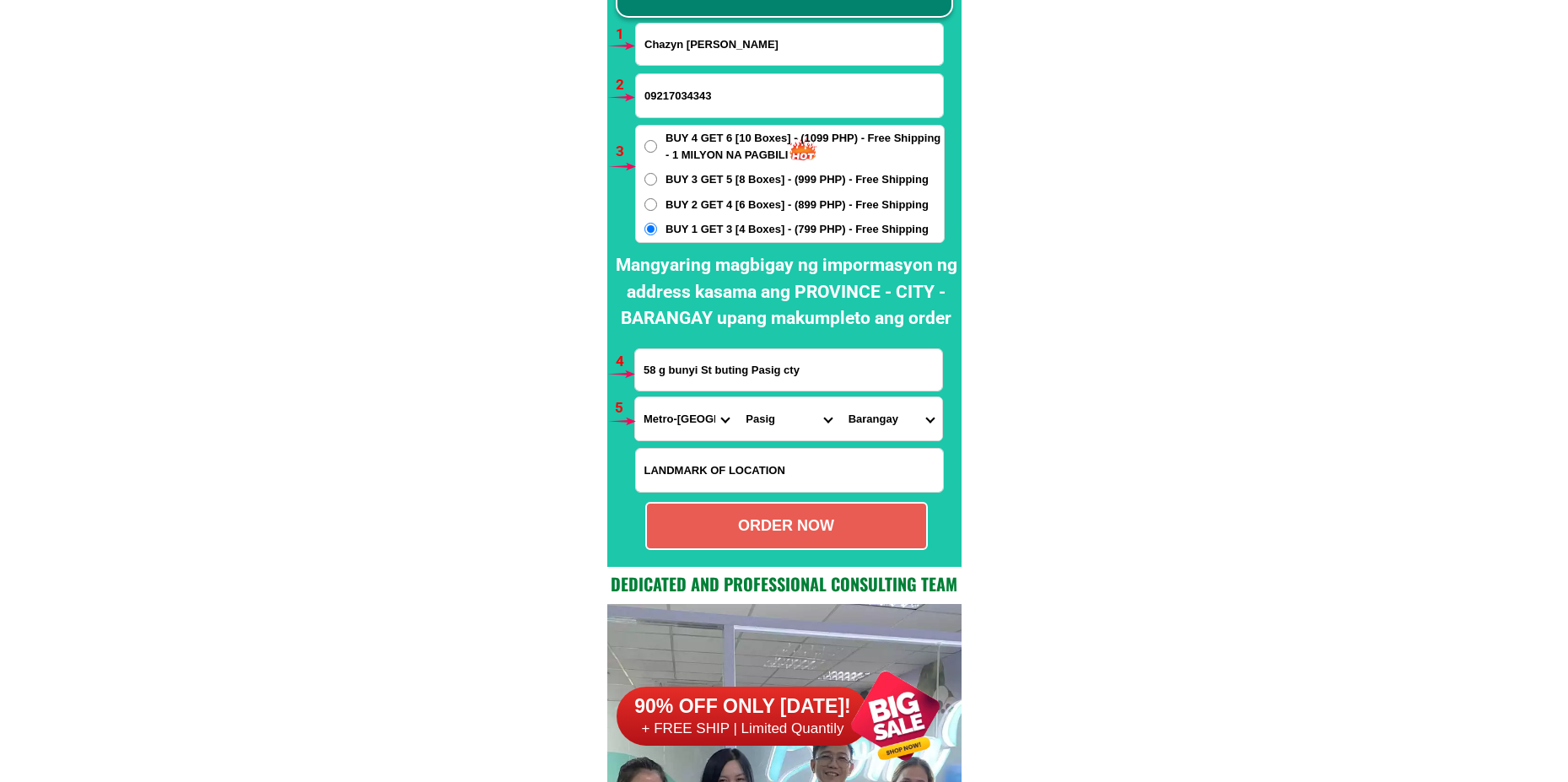
click at [840, 397] on select "Barangay Bagong ilog Bagong katipunan [GEOGRAPHIC_DATA] [GEOGRAPHIC_DATA] [GEOG…" at bounding box center [891, 419] width 102 height 43
click at [765, 531] on div "ORDER NOW" at bounding box center [787, 526] width 279 height 23
radio input "true"
click at [711, 48] on input "Input full_name" at bounding box center [788, 44] width 307 height 41
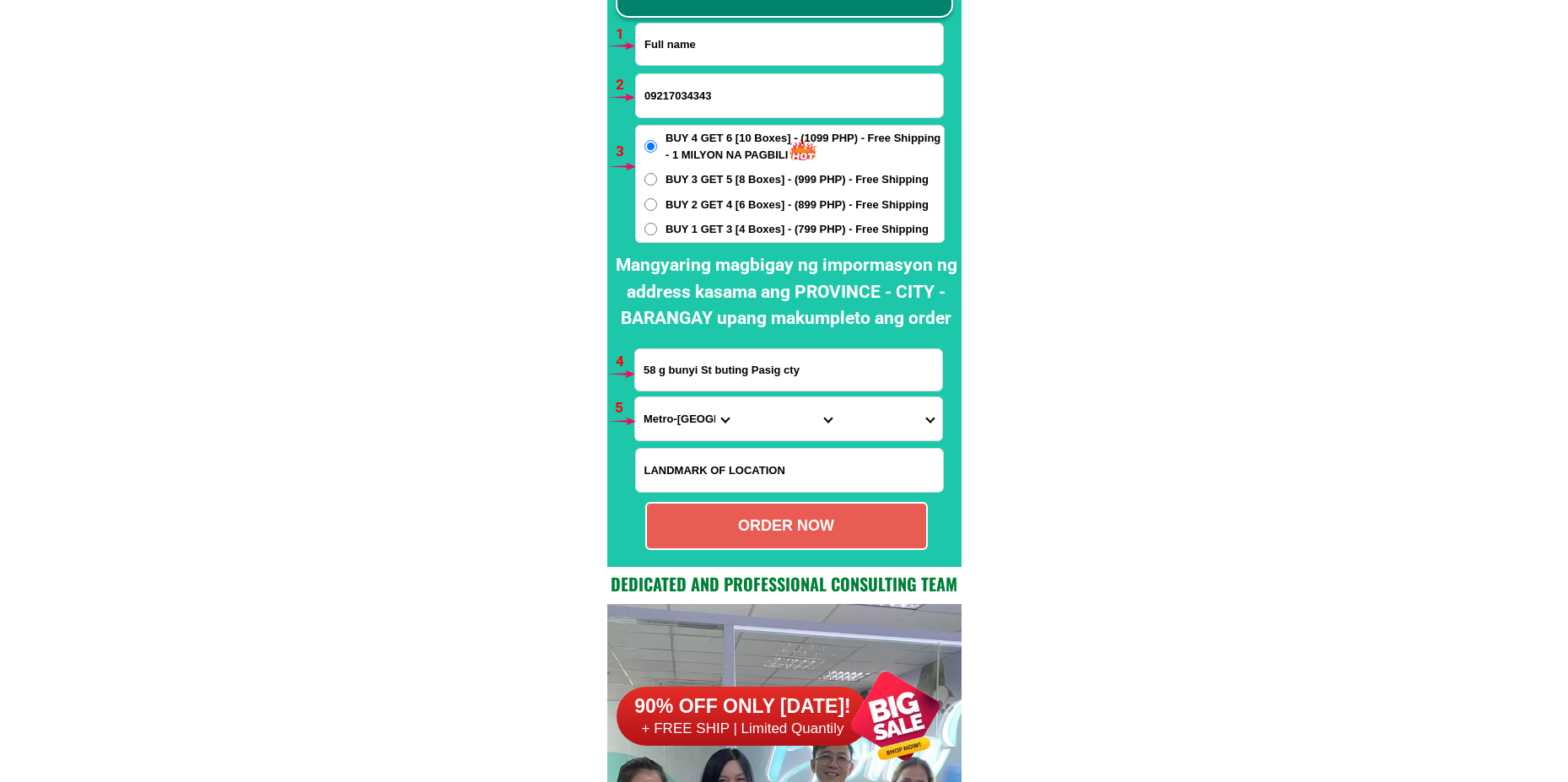
paste input "[PERSON_NAME]"
type input "[PERSON_NAME]"
click at [713, 106] on input "09217034343" at bounding box center [788, 95] width 307 height 43
paste input "09655944422"
type input "09655944422"
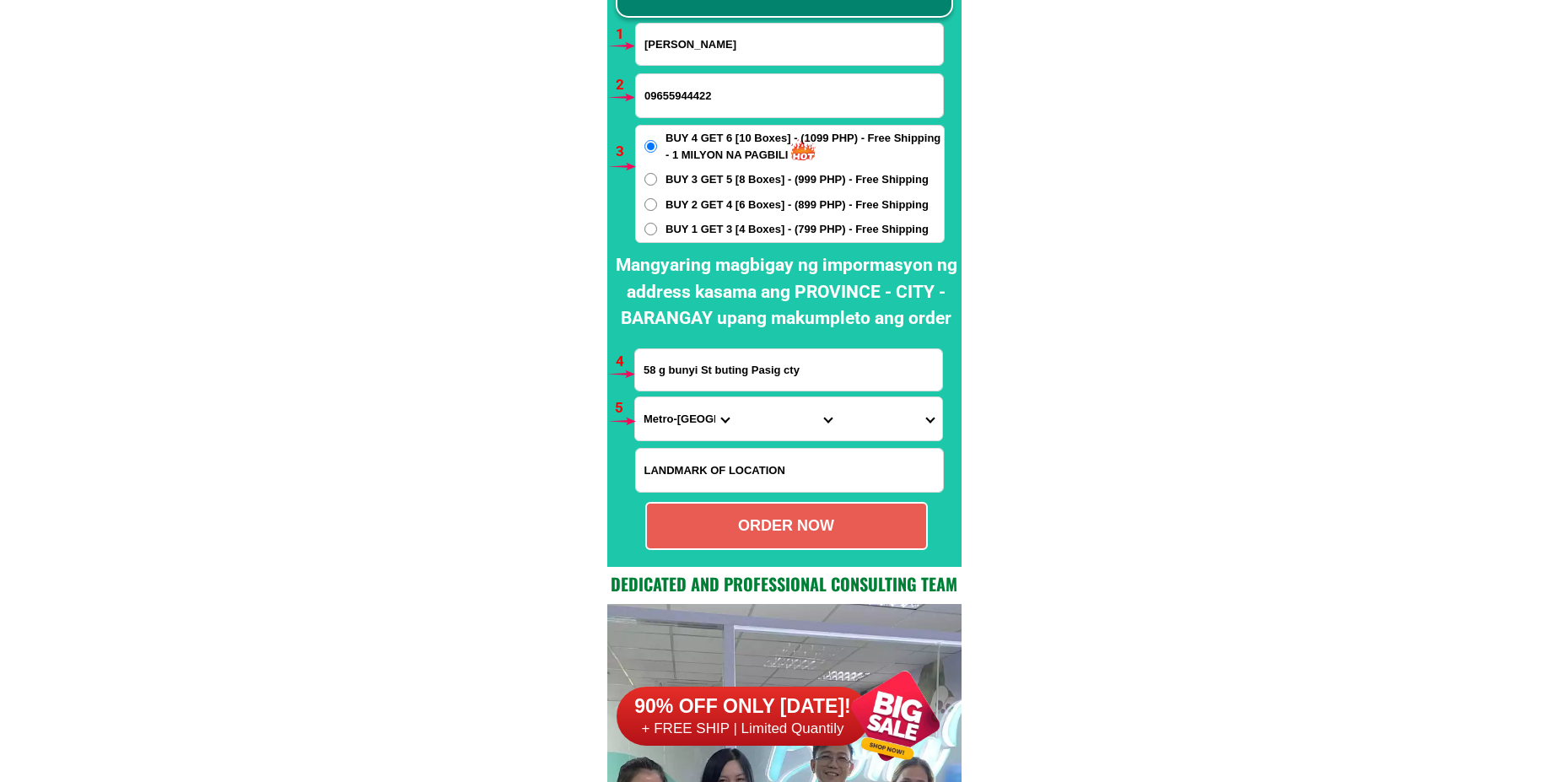
click at [678, 230] on span "BUY 1 GET 3 [4 Boxes] - (799 PHP) - Free Shipping" at bounding box center [797, 229] width 263 height 17
click at [657, 230] on input "BUY 1 GET 3 [4 Boxes] - (799 PHP) - Free Shipping" at bounding box center [651, 228] width 12 height 12
radio input "true"
click at [743, 374] on input "58 g bunyi St buting Pasig cty" at bounding box center [788, 370] width 307 height 41
paste input "[PERSON_NAME] sacnahon,,,[GEOGRAPHIC_DATA],,,[GEOGRAPHIC_DATA],[PERSON_NAME][GE…"
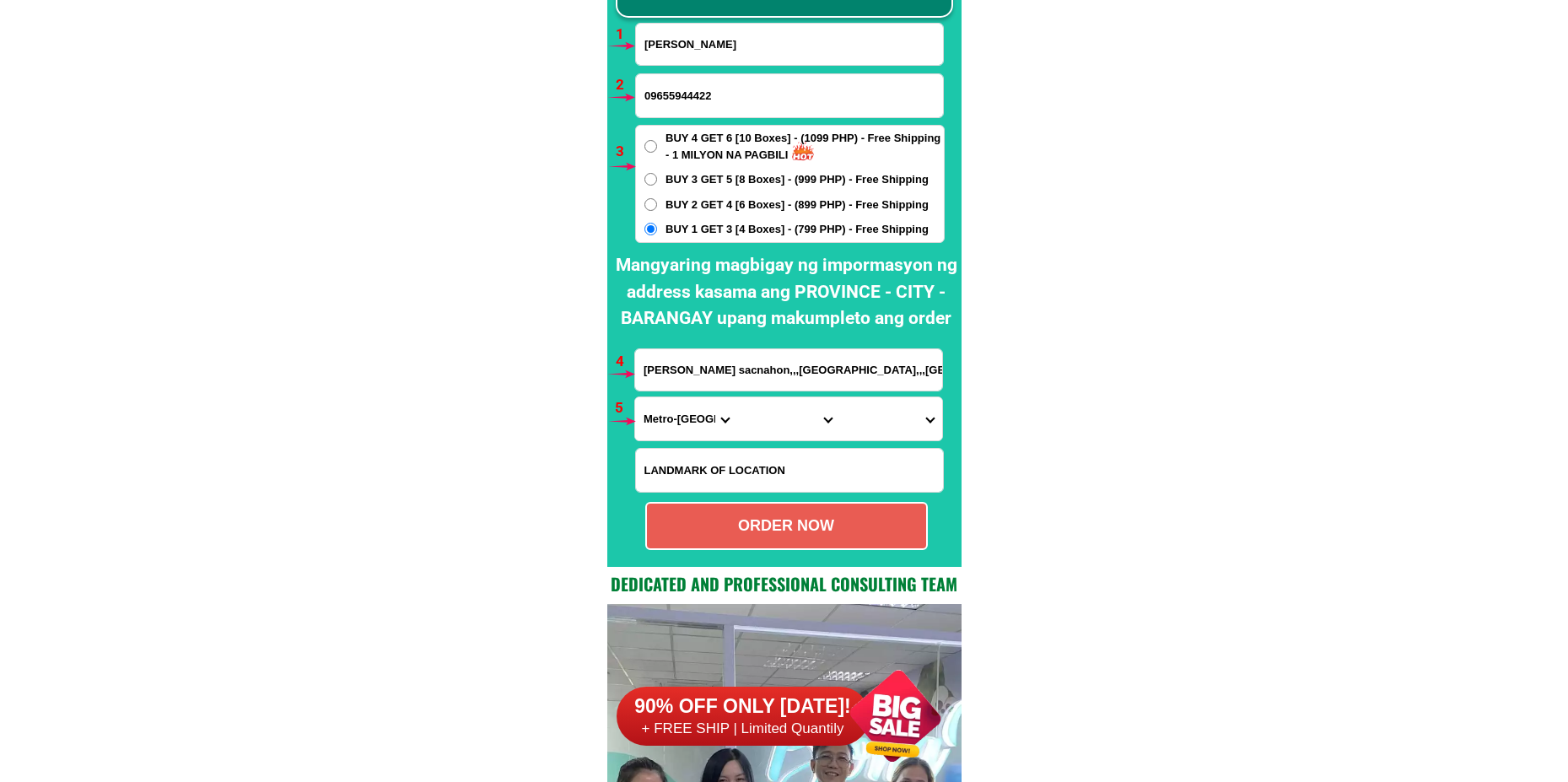
scroll to position [0, 192]
type input "[PERSON_NAME] sacnahon,,,[GEOGRAPHIC_DATA],,,[GEOGRAPHIC_DATA],[PERSON_NAME][GE…"
click at [661, 413] on select "Province [GEOGRAPHIC_DATA] [GEOGRAPHIC_DATA] [GEOGRAPHIC_DATA] [GEOGRAPHIC_DATA…" at bounding box center [685, 419] width 102 height 43
select select "63_623"
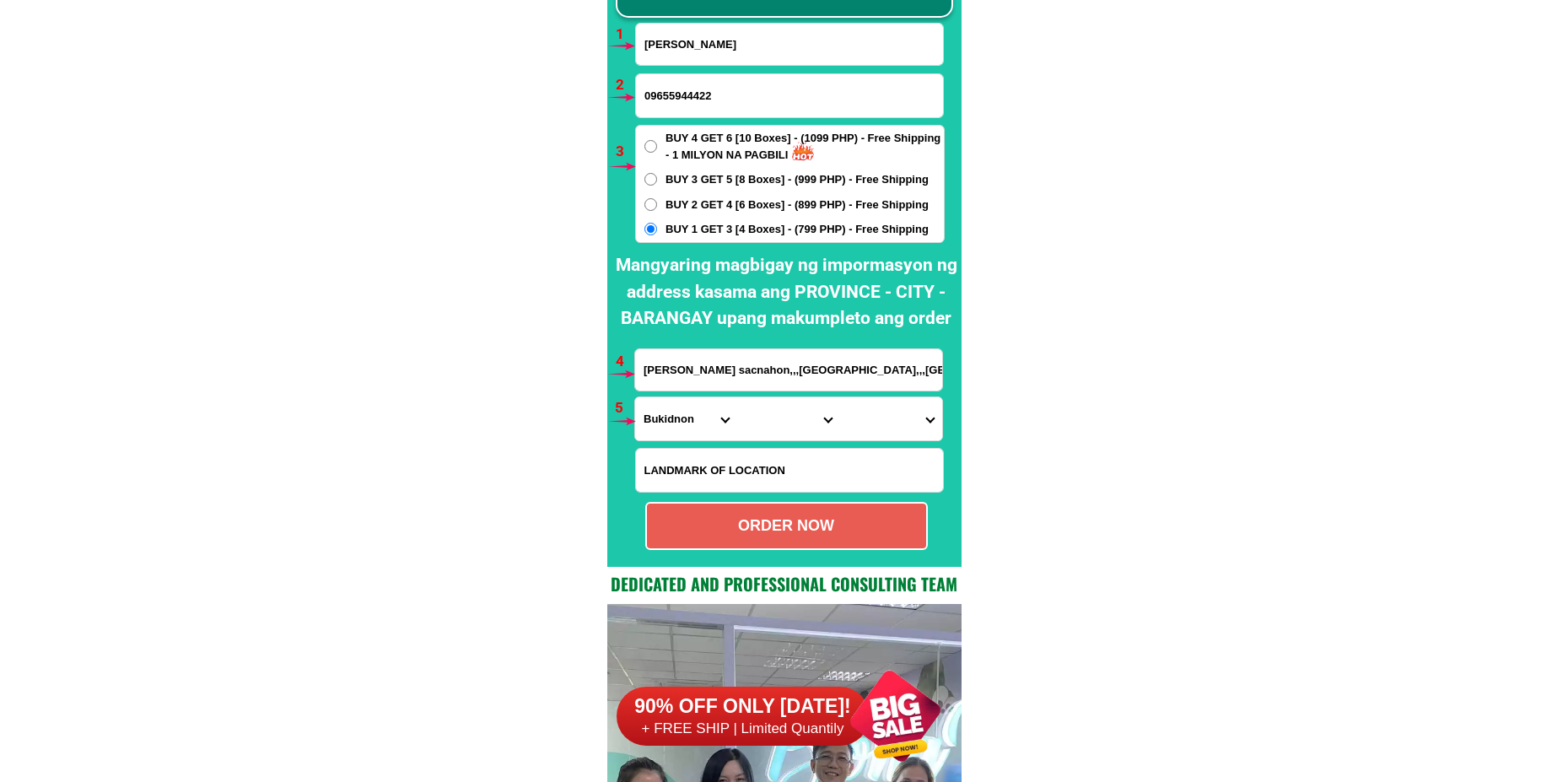
click at [635, 397] on select "Province [GEOGRAPHIC_DATA] [GEOGRAPHIC_DATA] [GEOGRAPHIC_DATA] [GEOGRAPHIC_DATA…" at bounding box center [685, 419] width 102 height 43
click at [764, 420] on select "City [GEOGRAPHIC_DATA]-[GEOGRAPHIC_DATA]-[GEOGRAPHIC_DATA]-[GEOGRAPHIC_DATA][PE…" at bounding box center [788, 419] width 102 height 43
select select "63_6237929"
click at [737, 397] on select "City [GEOGRAPHIC_DATA]-[GEOGRAPHIC_DATA]-[GEOGRAPHIC_DATA]-[GEOGRAPHIC_DATA][PE…" at bounding box center [788, 419] width 102 height 43
click at [887, 419] on select "Barangay Bagontaas Banlag Barobo [GEOGRAPHIC_DATA] [GEOGRAPHIC_DATA] [GEOGRAPHI…" at bounding box center [891, 419] width 102 height 43
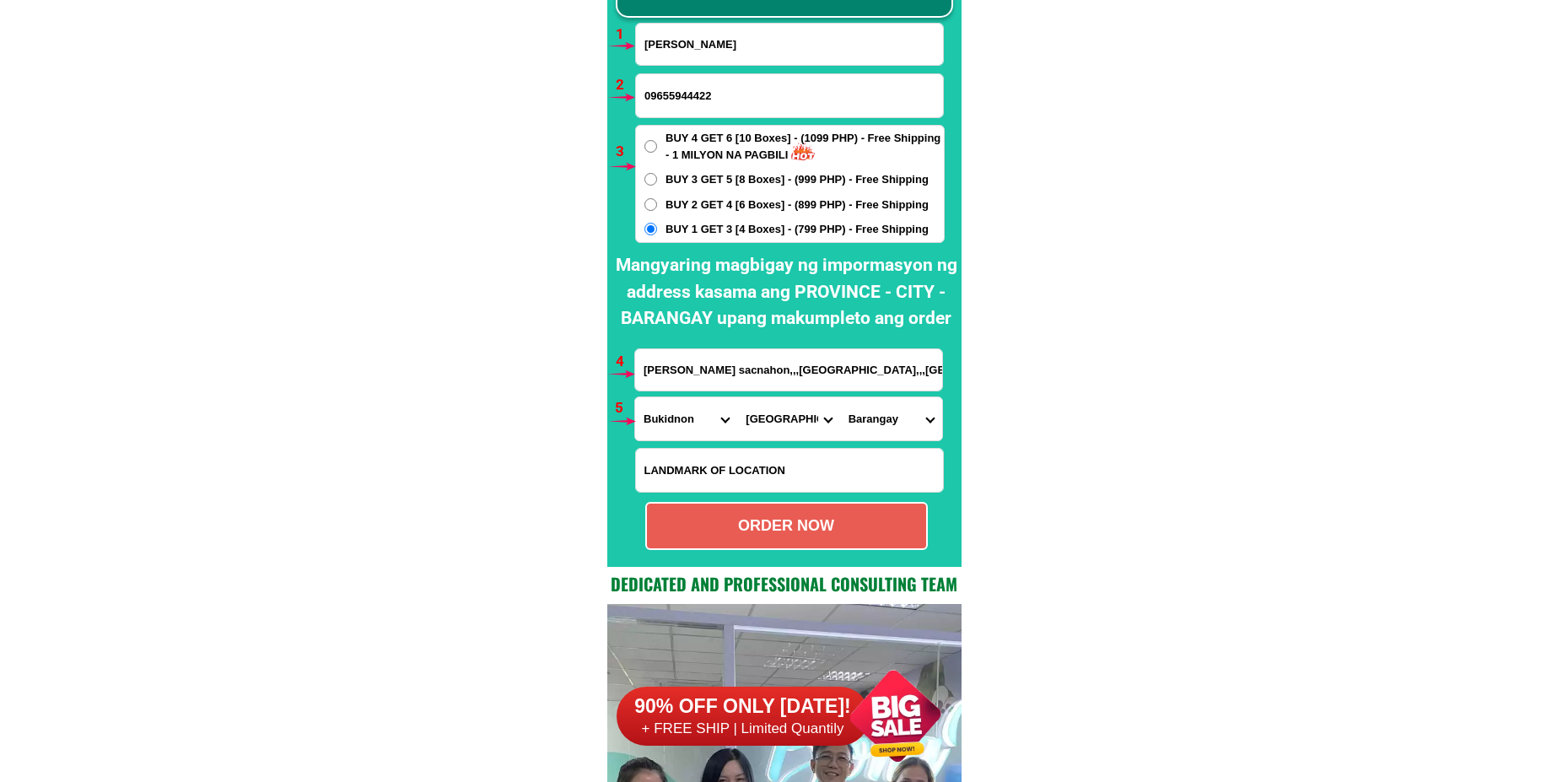
select select "63_62379292438"
click at [840, 397] on select "Barangay Bagontaas Banlag Barobo [GEOGRAPHIC_DATA] [GEOGRAPHIC_DATA] [GEOGRAPHI…" at bounding box center [891, 419] width 102 height 43
drag, startPoint x: 815, startPoint y: 526, endPoint x: 743, endPoint y: 394, distance: 150.4
click at [815, 525] on div "ORDER NOW" at bounding box center [787, 526] width 279 height 23
radio input "true"
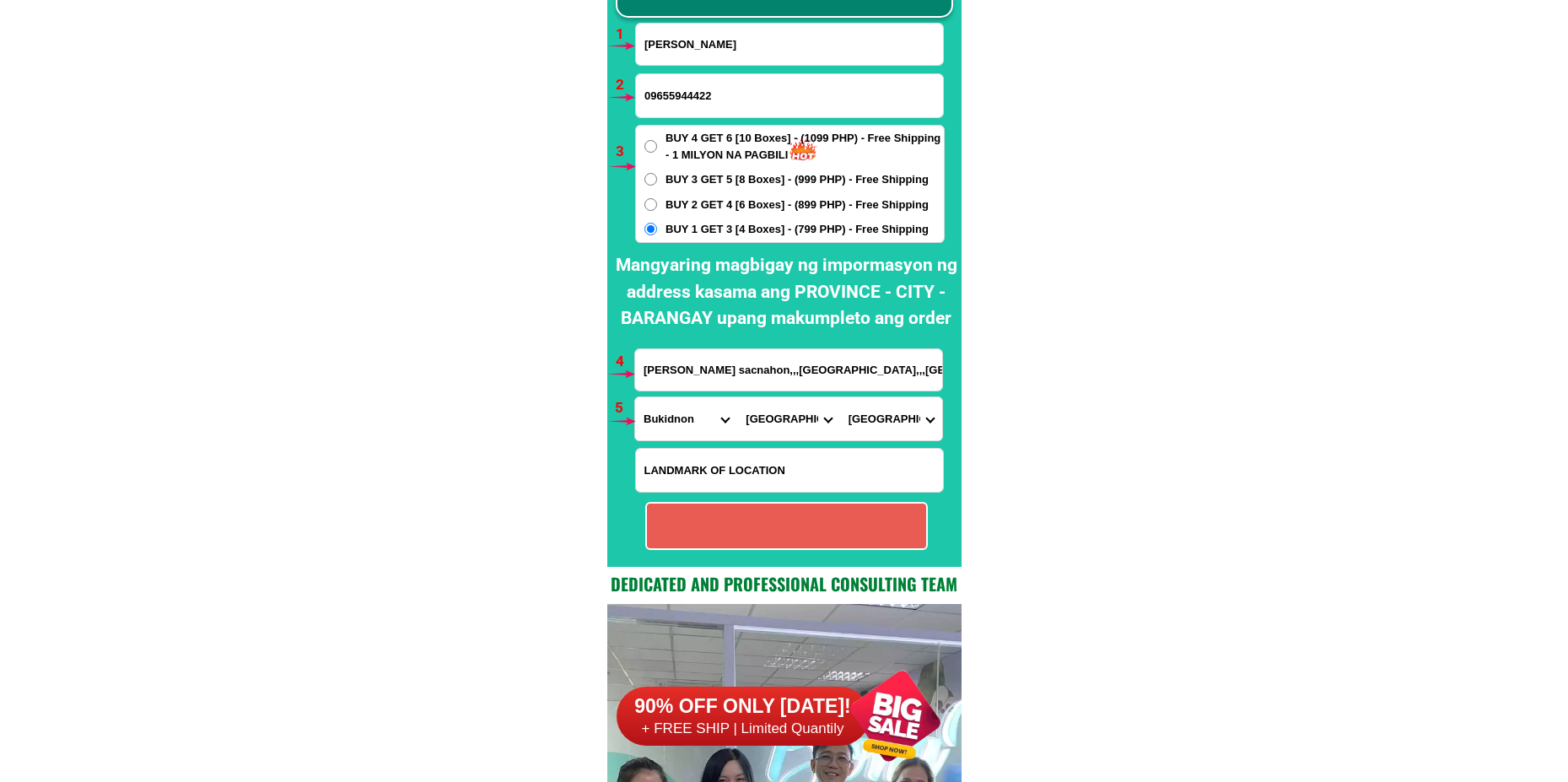
radio input "true"
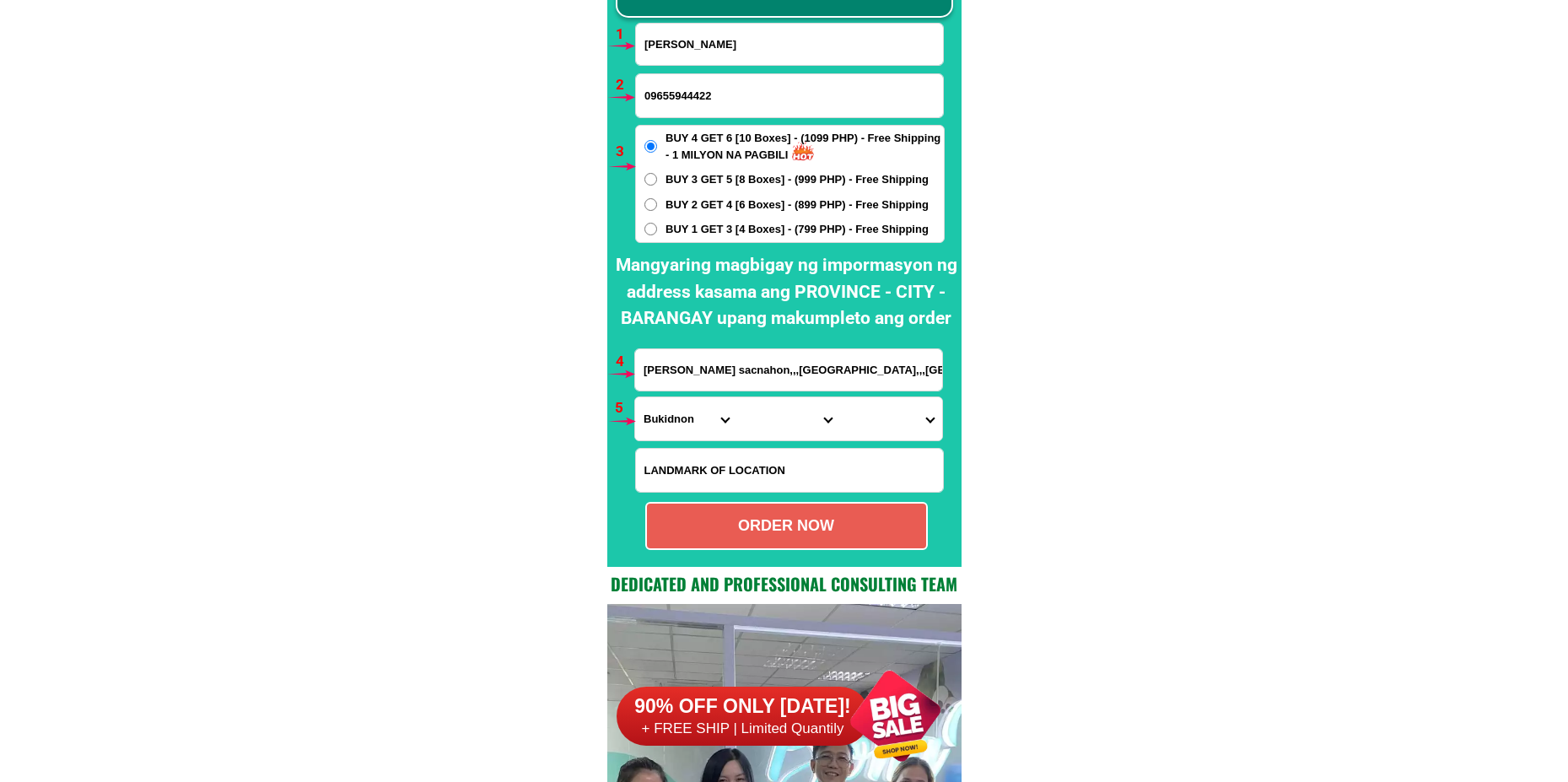
click at [703, 54] on input "[PERSON_NAME]" at bounding box center [788, 44] width 307 height 41
paste input "[PERSON_NAME]"
type input "[PERSON_NAME]"
click at [660, 91] on input "09655944422" at bounding box center [788, 95] width 307 height 43
paste input "0930110 5646"
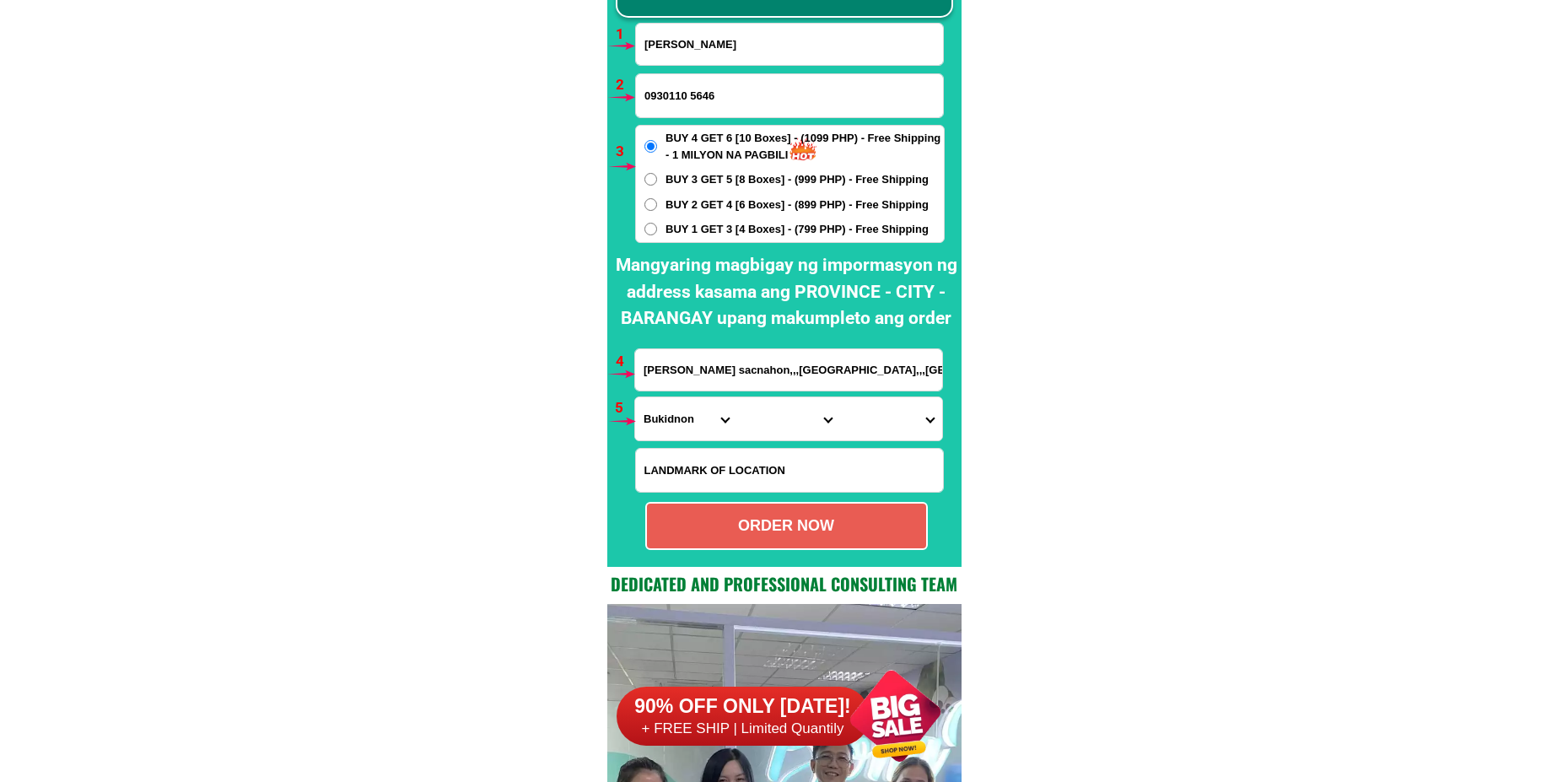
click at [692, 97] on input "0930110 5646" at bounding box center [788, 95] width 307 height 43
type input "09301105646"
click at [700, 227] on span "BUY 1 GET 3 [4 Boxes] - (799 PHP) - Free Shipping" at bounding box center [797, 229] width 263 height 17
click at [657, 227] on input "BUY 1 GET 3 [4 Boxes] - (799 PHP) - Free Shipping" at bounding box center [651, 228] width 12 height 12
radio input "true"
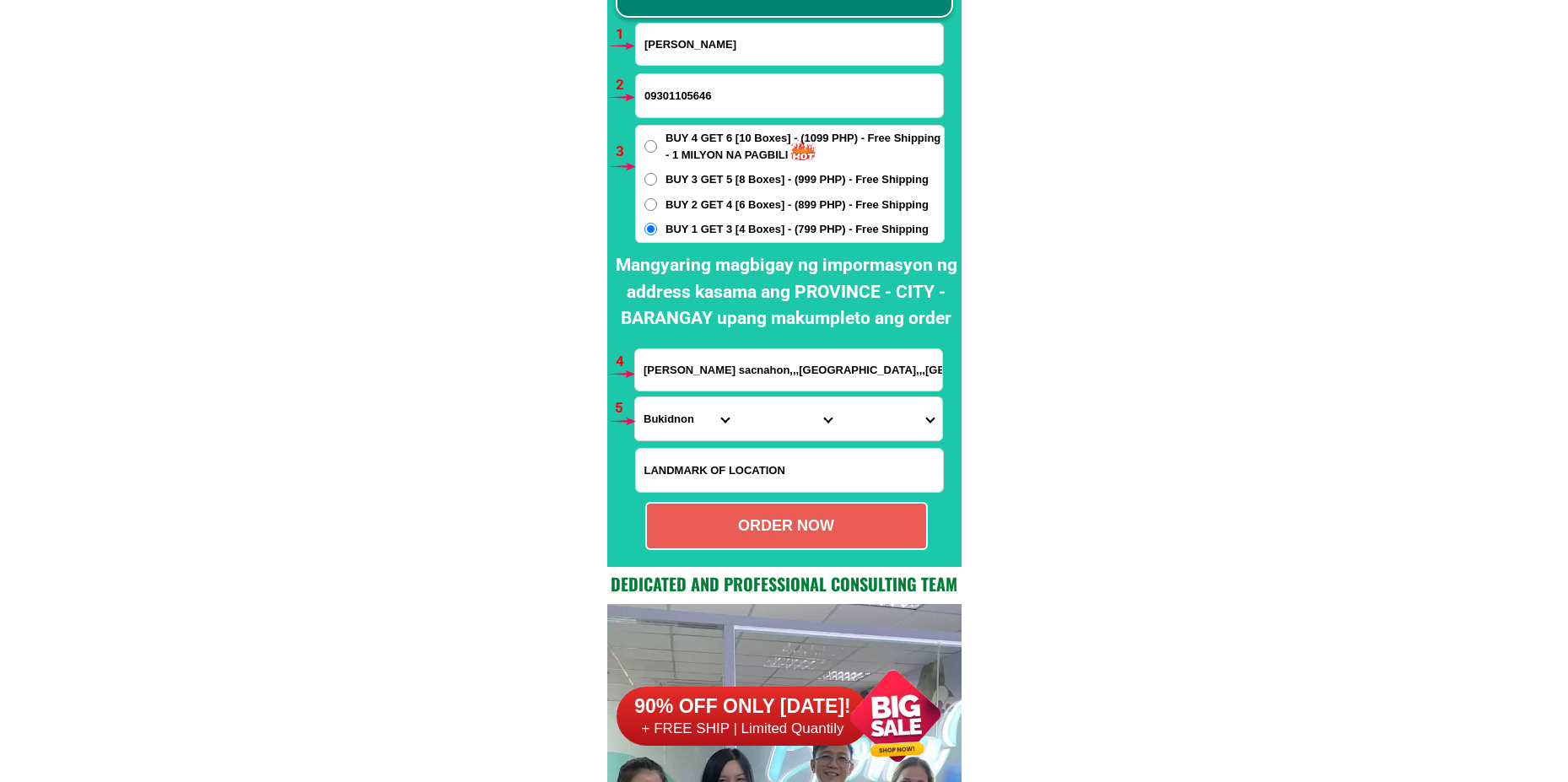
click at [682, 373] on input "[PERSON_NAME] sacnahon,,,[GEOGRAPHIC_DATA],,,[GEOGRAPHIC_DATA],[PERSON_NAME][GE…" at bounding box center [788, 370] width 307 height 41
paste input "muntinlupa cty [GEOGRAPHIC_DATA][PERSON_NAME]"
type input "muntinlupa cty [GEOGRAPHIC_DATA][PERSON_NAME]"
click at [696, 420] on select "Province [GEOGRAPHIC_DATA] [GEOGRAPHIC_DATA] [GEOGRAPHIC_DATA] [GEOGRAPHIC_DATA…" at bounding box center [685, 419] width 102 height 43
select select "63_219"
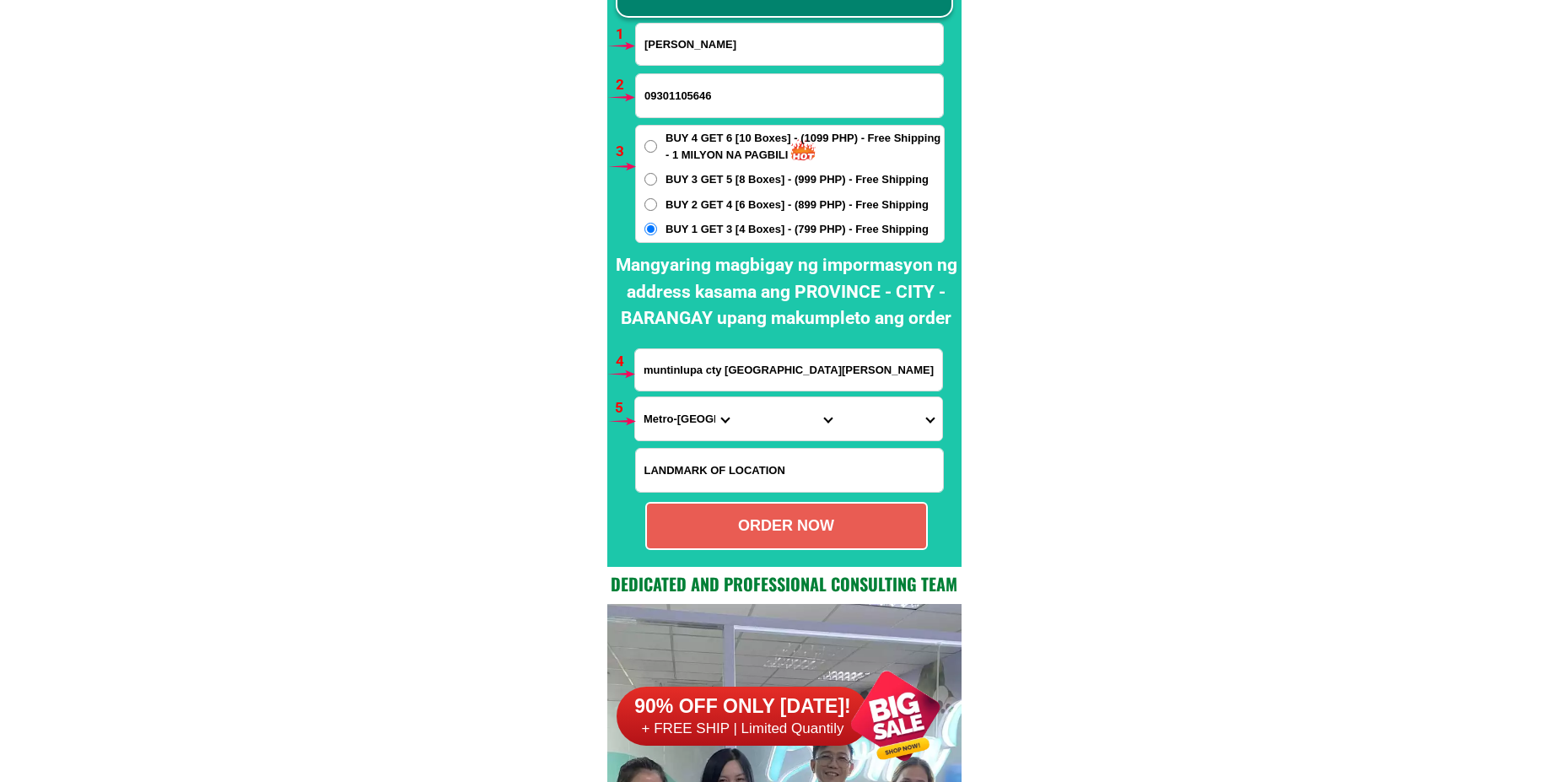
click at [635, 397] on select "Province [GEOGRAPHIC_DATA] [GEOGRAPHIC_DATA] [GEOGRAPHIC_DATA] [GEOGRAPHIC_DATA…" at bounding box center [685, 419] width 102 height 43
drag, startPoint x: 738, startPoint y: 435, endPoint x: 775, endPoint y: 416, distance: 41.6
click at [740, 432] on select "City [GEOGRAPHIC_DATA] [GEOGRAPHIC_DATA] [GEOGRAPHIC_DATA] [GEOGRAPHIC_DATA]-ci…" at bounding box center [788, 419] width 102 height 43
select select "63_219253"
click at [737, 397] on select "City [GEOGRAPHIC_DATA] [GEOGRAPHIC_DATA] [GEOGRAPHIC_DATA] [GEOGRAPHIC_DATA]-ci…" at bounding box center [788, 419] width 102 height 43
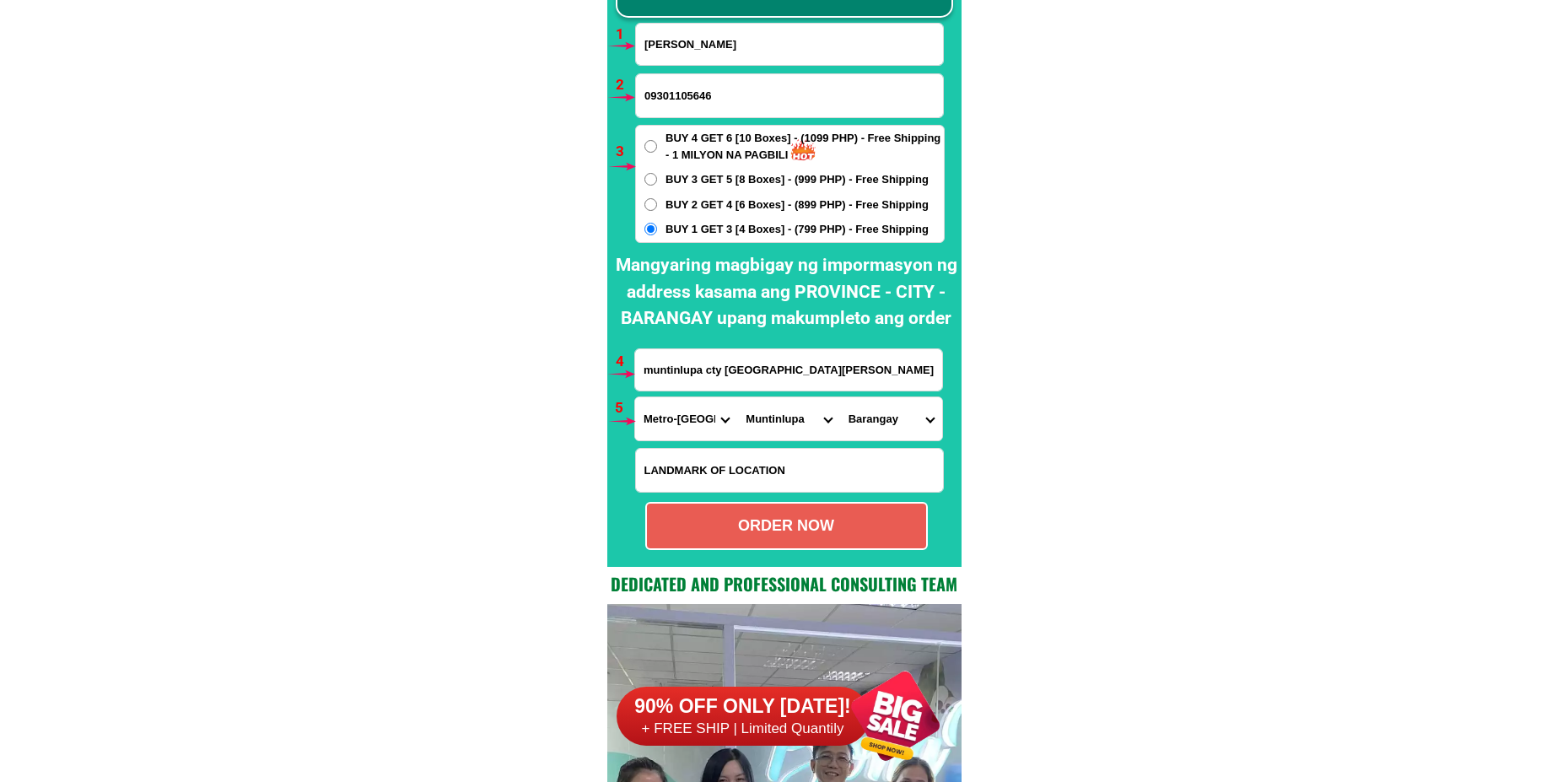
click at [890, 424] on select "Barangay Alabang [PERSON_NAME] alabang Bayanan Buli [GEOGRAPHIC_DATA] Poblacion…" at bounding box center [891, 419] width 102 height 43
select select "63_2192532699"
click at [840, 397] on select "Barangay Alabang [PERSON_NAME] alabang Bayanan Buli [GEOGRAPHIC_DATA] Poblacion…" at bounding box center [891, 419] width 102 height 43
click at [786, 523] on div "ORDER NOW" at bounding box center [787, 526] width 279 height 23
type input "muntinlupa cty [GEOGRAPHIC_DATA][PERSON_NAME]"
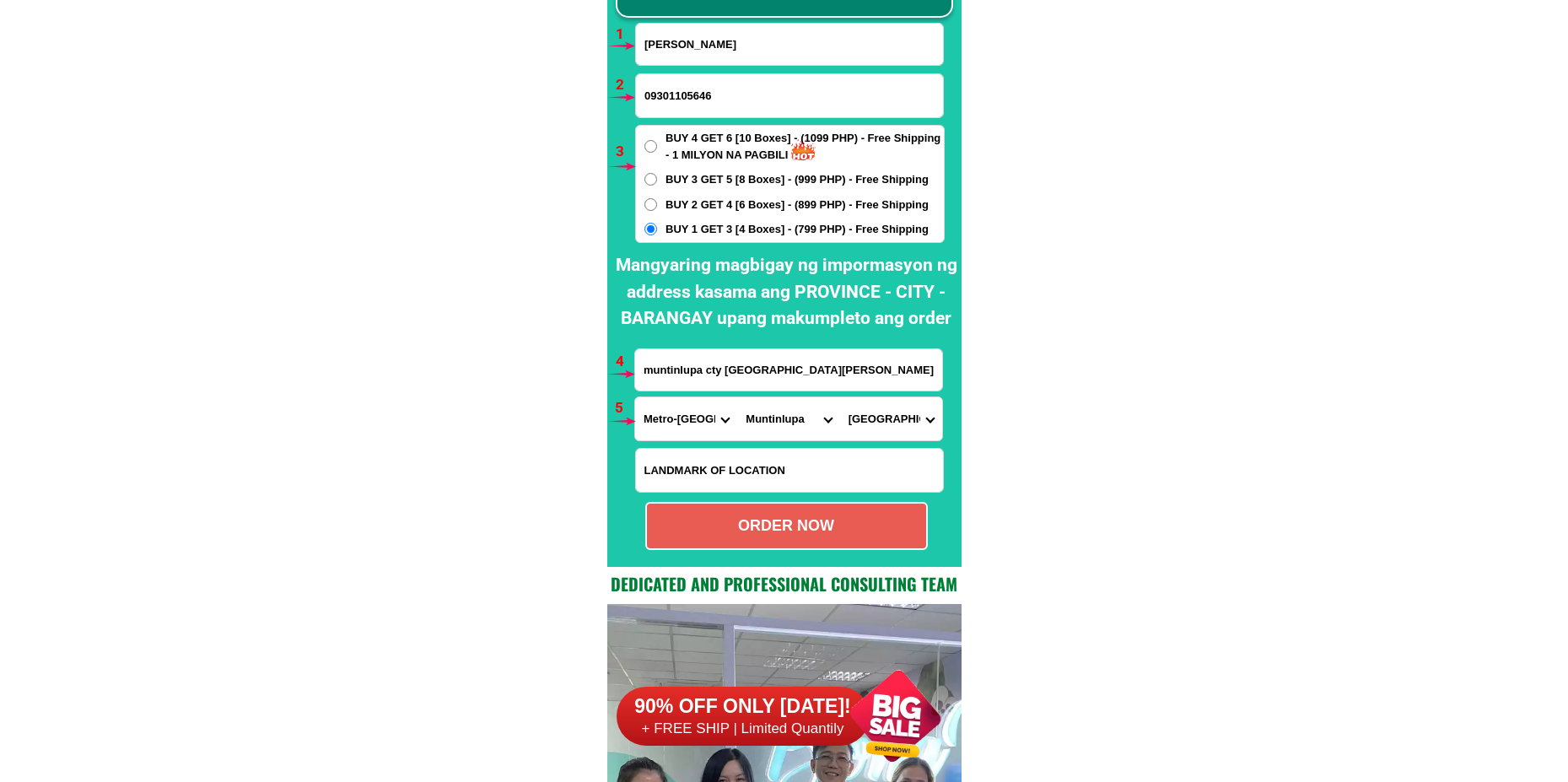
radio input "true"
click at [729, 44] on input "[PERSON_NAME]" at bounding box center [788, 44] width 307 height 41
paste input "[PERSON_NAME]"
type input "[PERSON_NAME]"
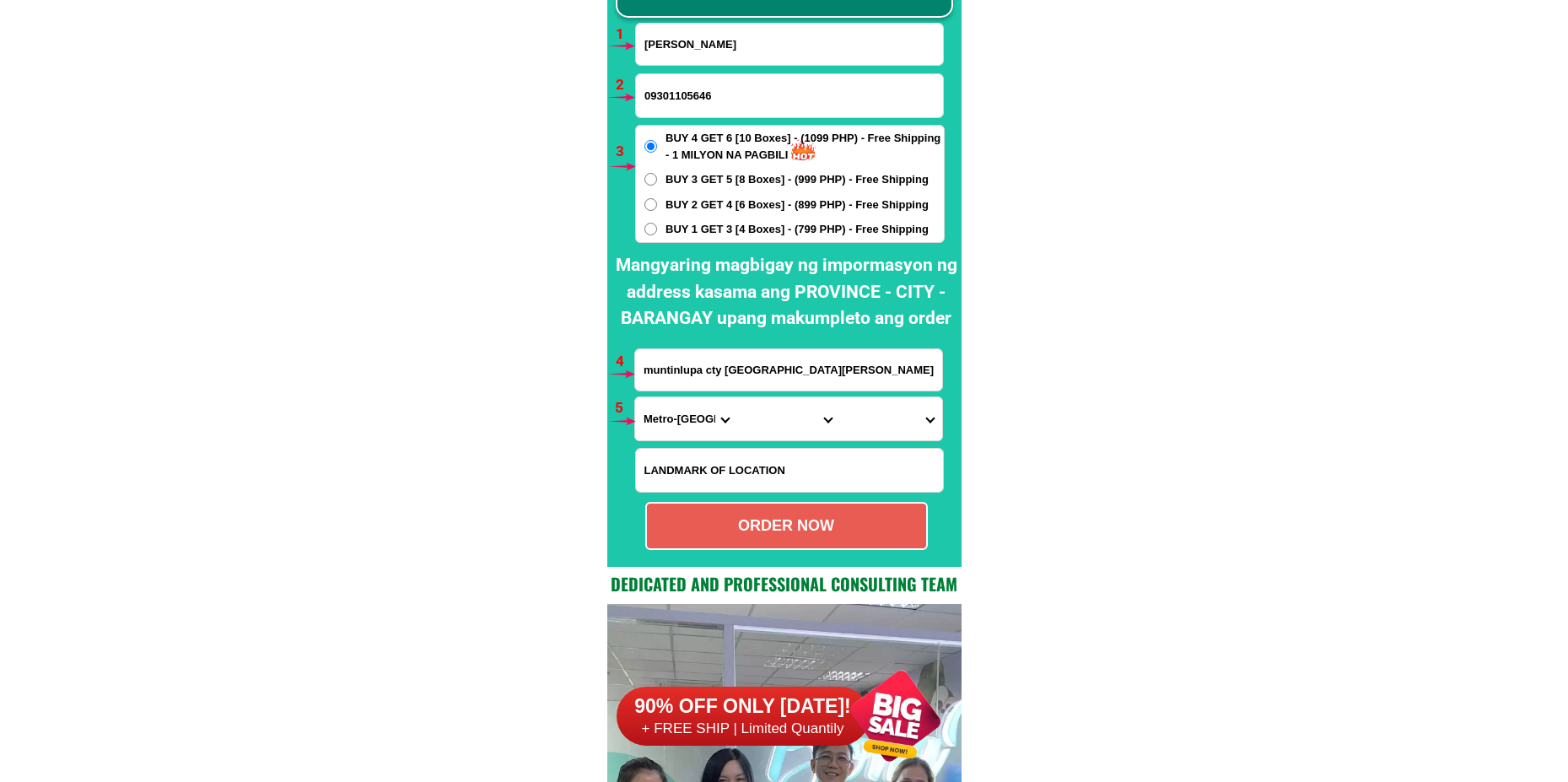
click at [723, 106] on input "09301105646" at bounding box center [788, 95] width 307 height 43
paste input "09071358840"
type input "09071358840"
click at [709, 238] on div "BUY 4 GET 6 [10 Boxes] - (1099 PHP) - Free Shipping - 1 MILYON NA PAGBILI BUY 3…" at bounding box center [789, 183] width 309 height 118
click at [707, 227] on span "BUY 1 GET 3 [4 Boxes] - (799 PHP) - Free Shipping" at bounding box center [797, 229] width 263 height 17
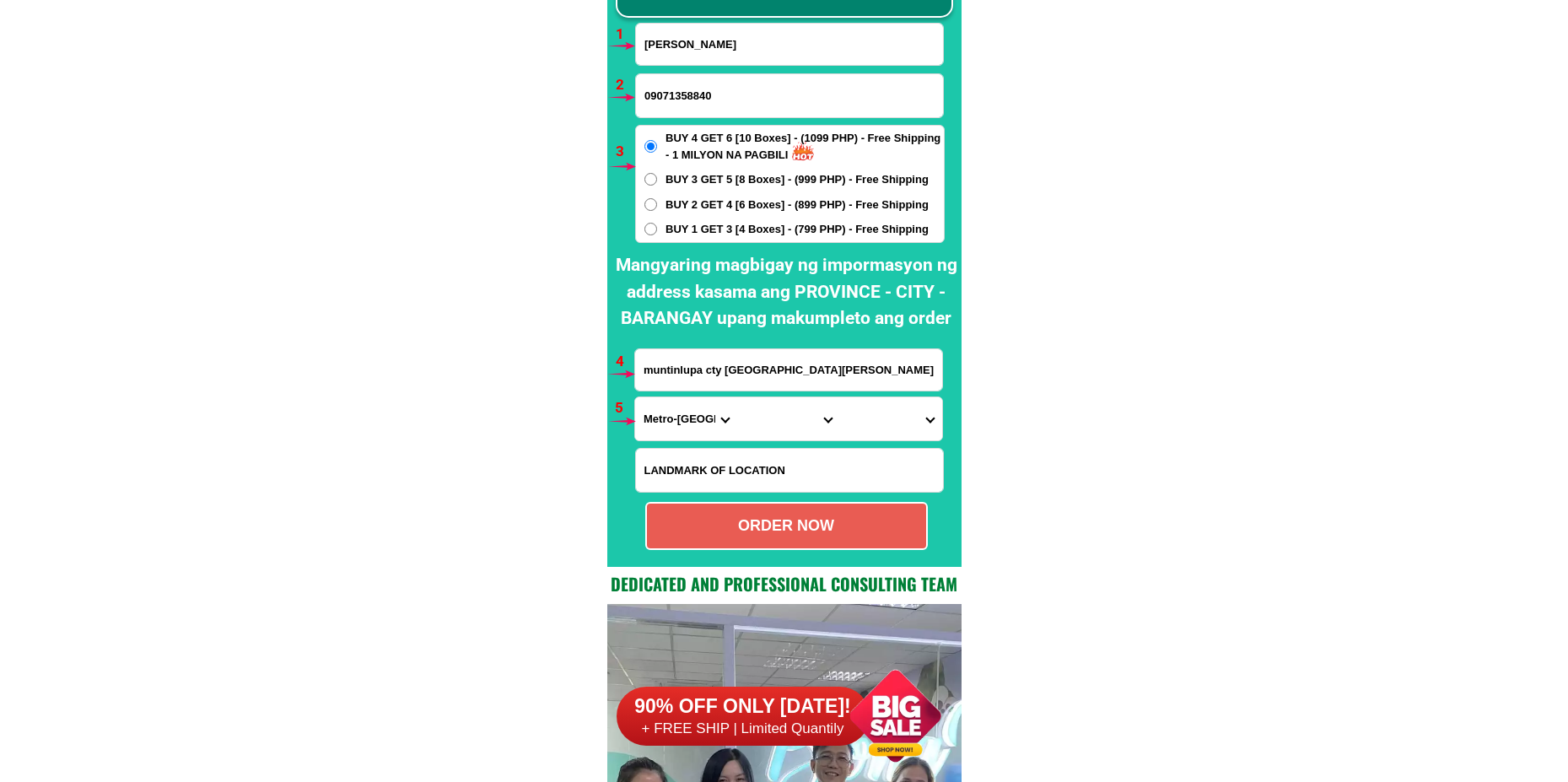
click at [657, 227] on input "BUY 1 GET 3 [4 Boxes] - (799 PHP) - Free Shipping" at bounding box center [651, 228] width 12 height 12
radio input "true"
click at [662, 387] on input "muntinlupa cty [GEOGRAPHIC_DATA][PERSON_NAME]" at bounding box center [788, 370] width 307 height 41
paste input "Abangan norte, [PERSON_NAME]"
type input "Abangan norte, [PERSON_NAME]"
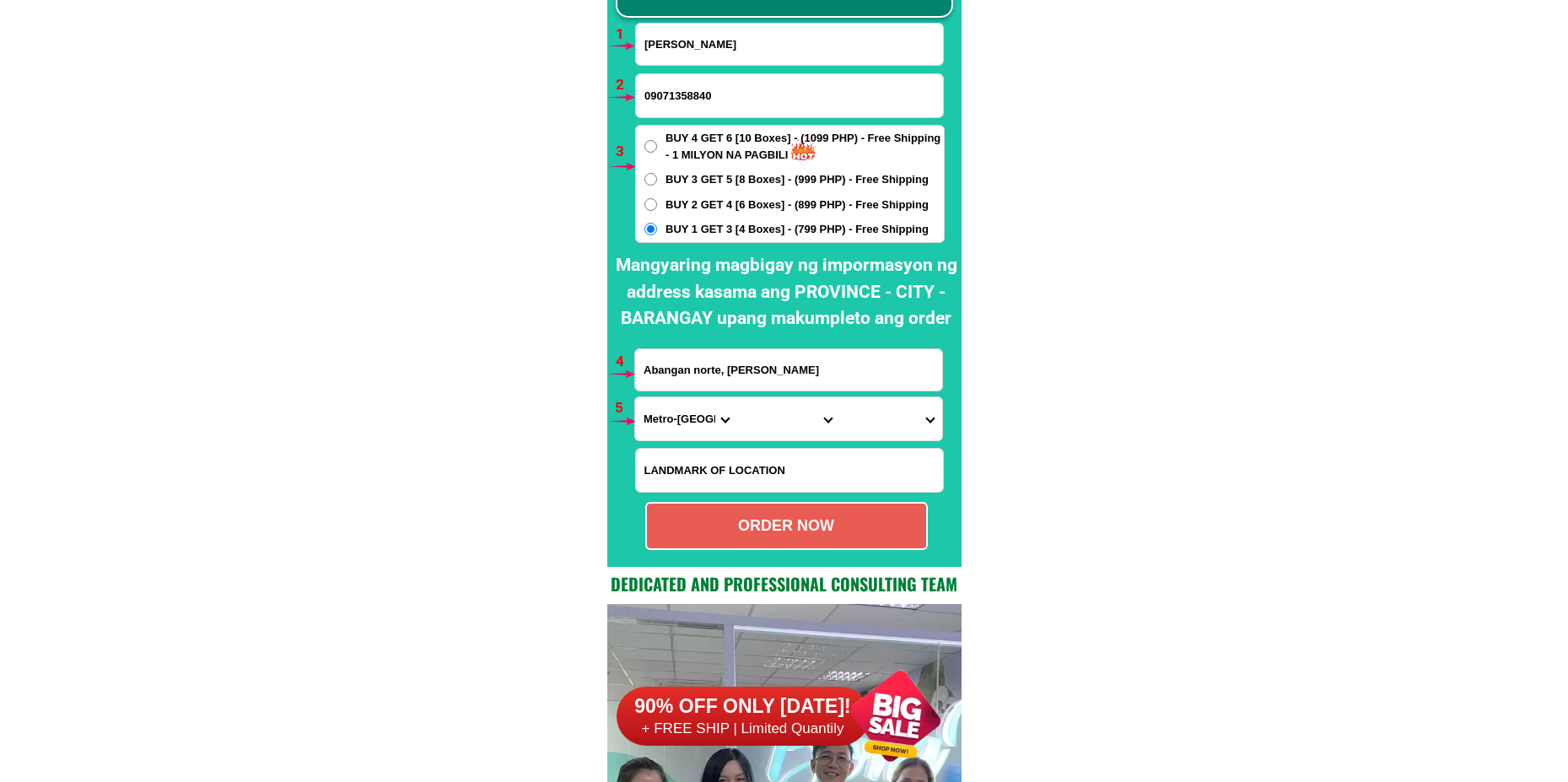
click at [662, 418] on select "Province [GEOGRAPHIC_DATA] [GEOGRAPHIC_DATA] [GEOGRAPHIC_DATA] [GEOGRAPHIC_DATA…" at bounding box center [685, 419] width 102 height 43
select select "63_761"
click at [635, 397] on select "Province [GEOGRAPHIC_DATA] [GEOGRAPHIC_DATA] [GEOGRAPHIC_DATA] [GEOGRAPHIC_DATA…" at bounding box center [685, 419] width 102 height 43
click at [768, 420] on select "City Angat Balagtas [GEOGRAPHIC_DATA] [GEOGRAPHIC_DATA] [GEOGRAPHIC_DATA] [GEOG…" at bounding box center [788, 419] width 102 height 43
select select "63_7614706"
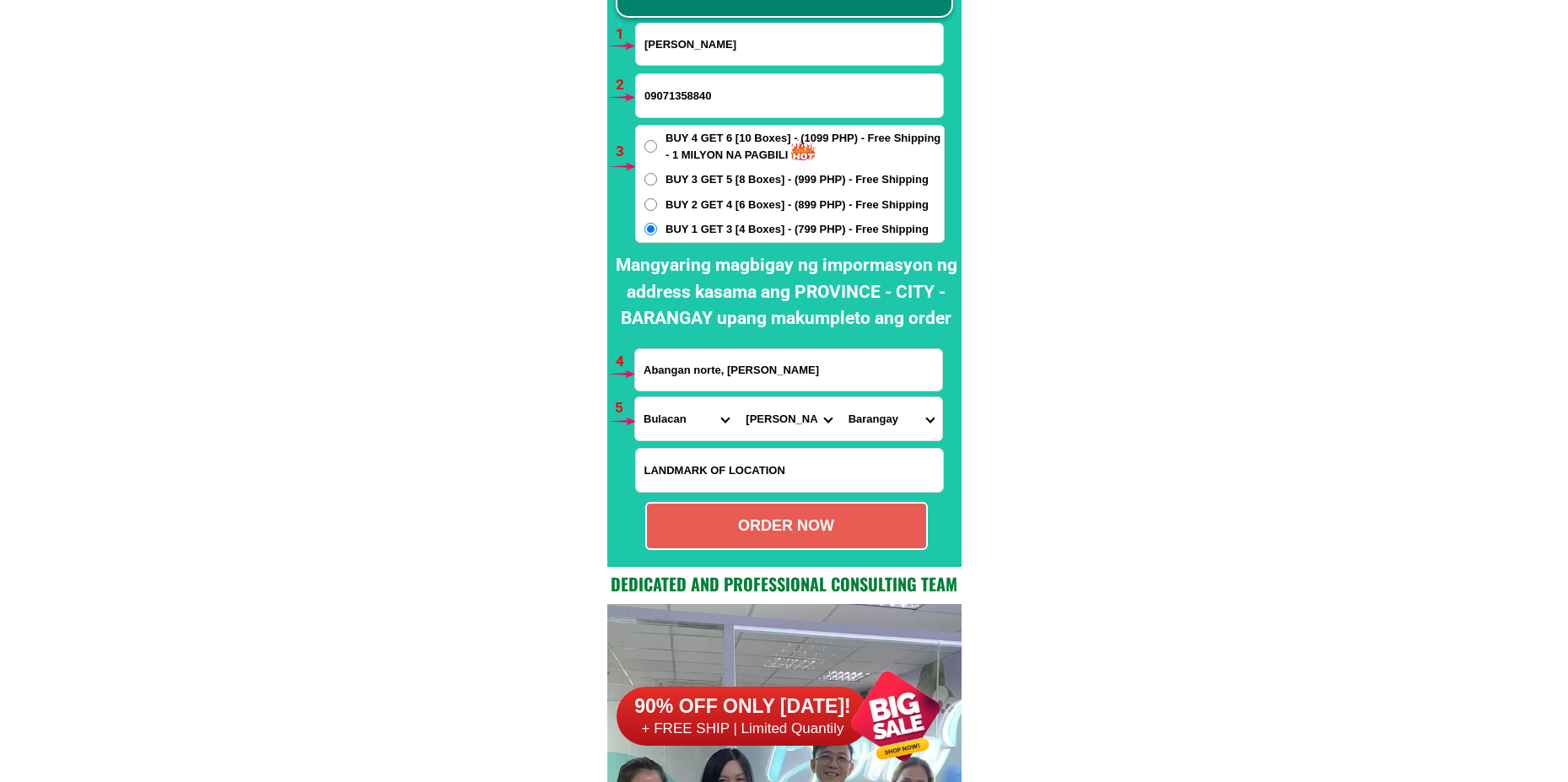
click at [737, 397] on select "City Angat Balagtas [GEOGRAPHIC_DATA] [GEOGRAPHIC_DATA] [GEOGRAPHIC_DATA] [GEOG…" at bounding box center [788, 419] width 102 height 43
drag, startPoint x: 897, startPoint y: 416, endPoint x: 896, endPoint y: 401, distance: 15.0
click at [897, 416] on select "Barangay Abangan norte [GEOGRAPHIC_DATA] sur [GEOGRAPHIC_DATA] Lambakin Lias [P…" at bounding box center [891, 419] width 102 height 43
select select "63_76147065594"
click at [840, 397] on select "Barangay Abangan norte [GEOGRAPHIC_DATA] sur [GEOGRAPHIC_DATA] Lambakin Lias [P…" at bounding box center [891, 419] width 102 height 43
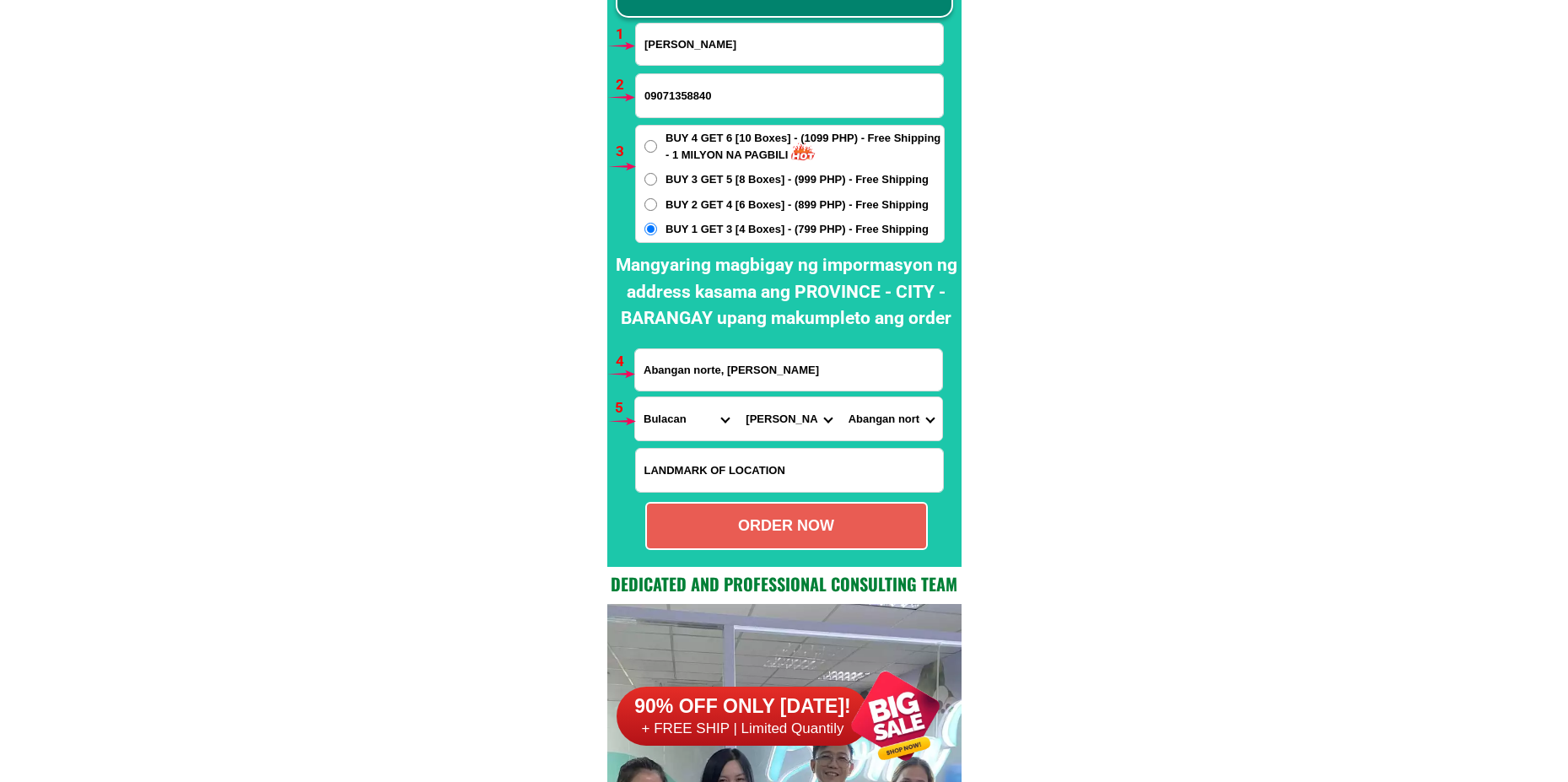
click at [741, 535] on div "ORDER NOW" at bounding box center [787, 526] width 279 height 23
radio input "true"
click at [733, 40] on input "[PERSON_NAME]" at bounding box center [788, 44] width 307 height 41
paste input "[PERSON_NAME]"
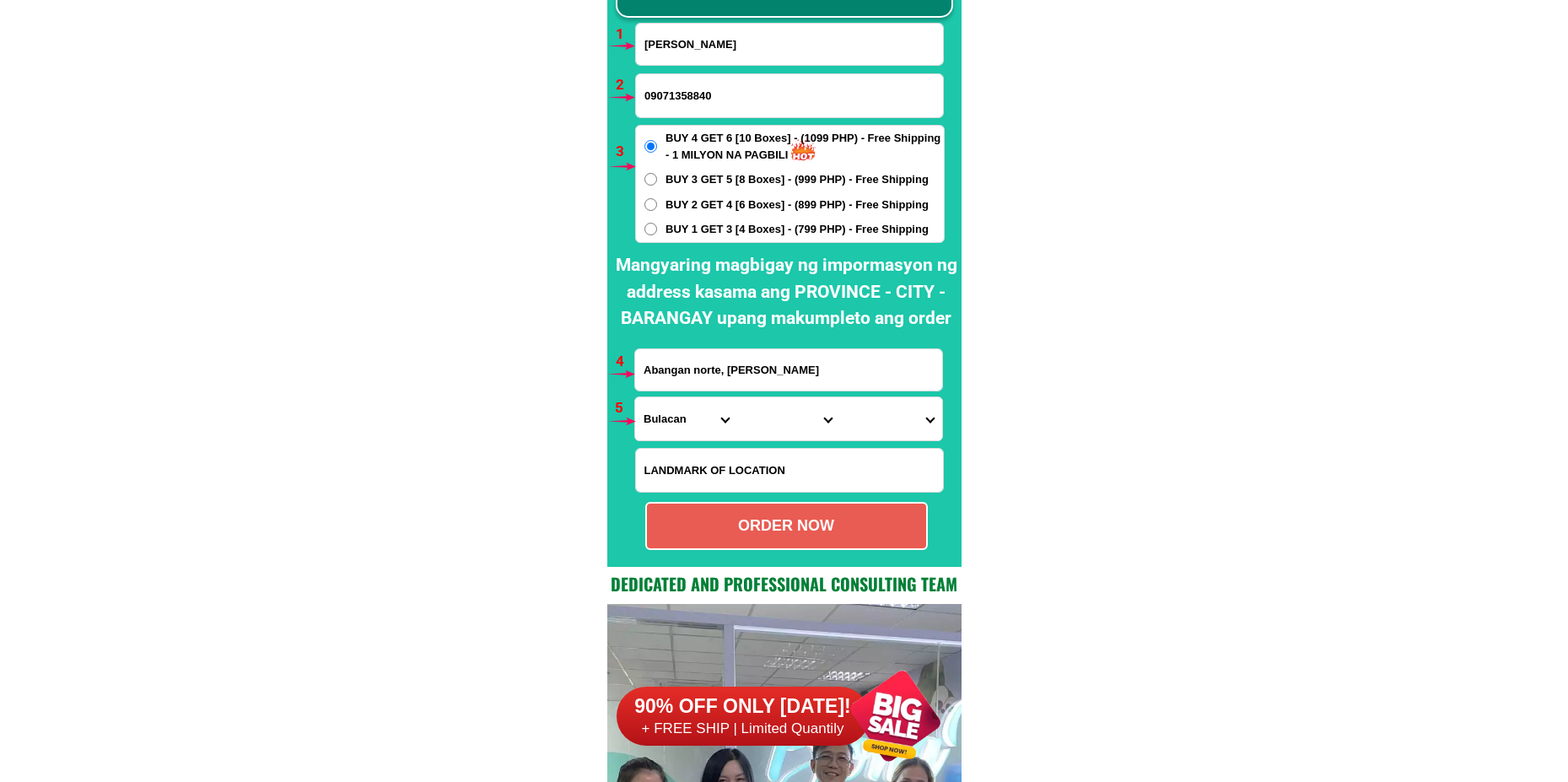
type input "[PERSON_NAME]"
click at [684, 99] on input "09071358840" at bounding box center [788, 95] width 307 height 43
paste input "0975 614 8182"
click at [673, 98] on input "0975 614 8182" at bounding box center [788, 95] width 307 height 43
click at [691, 97] on input "0975614 8182" at bounding box center [788, 95] width 307 height 43
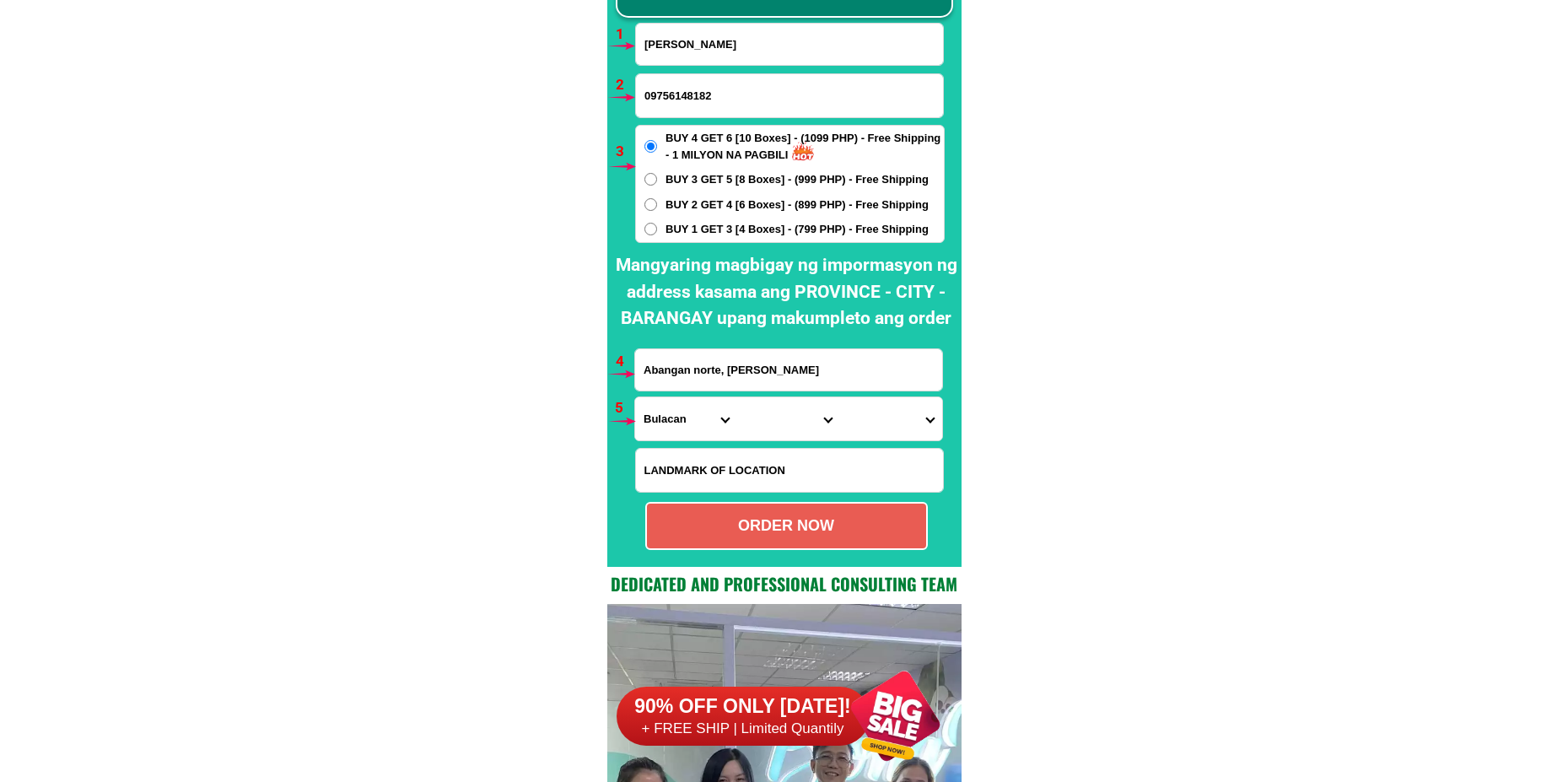
type input "09756148182"
click at [711, 231] on span "BUY 1 GET 3 [4 Boxes] - (799 PHP) - Free Shipping" at bounding box center [797, 229] width 263 height 17
click at [657, 231] on input "BUY 1 GET 3 [4 Boxes] - (799 PHP) - Free Shipping" at bounding box center [651, 228] width 12 height 12
radio input "true"
drag, startPoint x: 678, startPoint y: 376, endPoint x: 693, endPoint y: 375, distance: 15.0
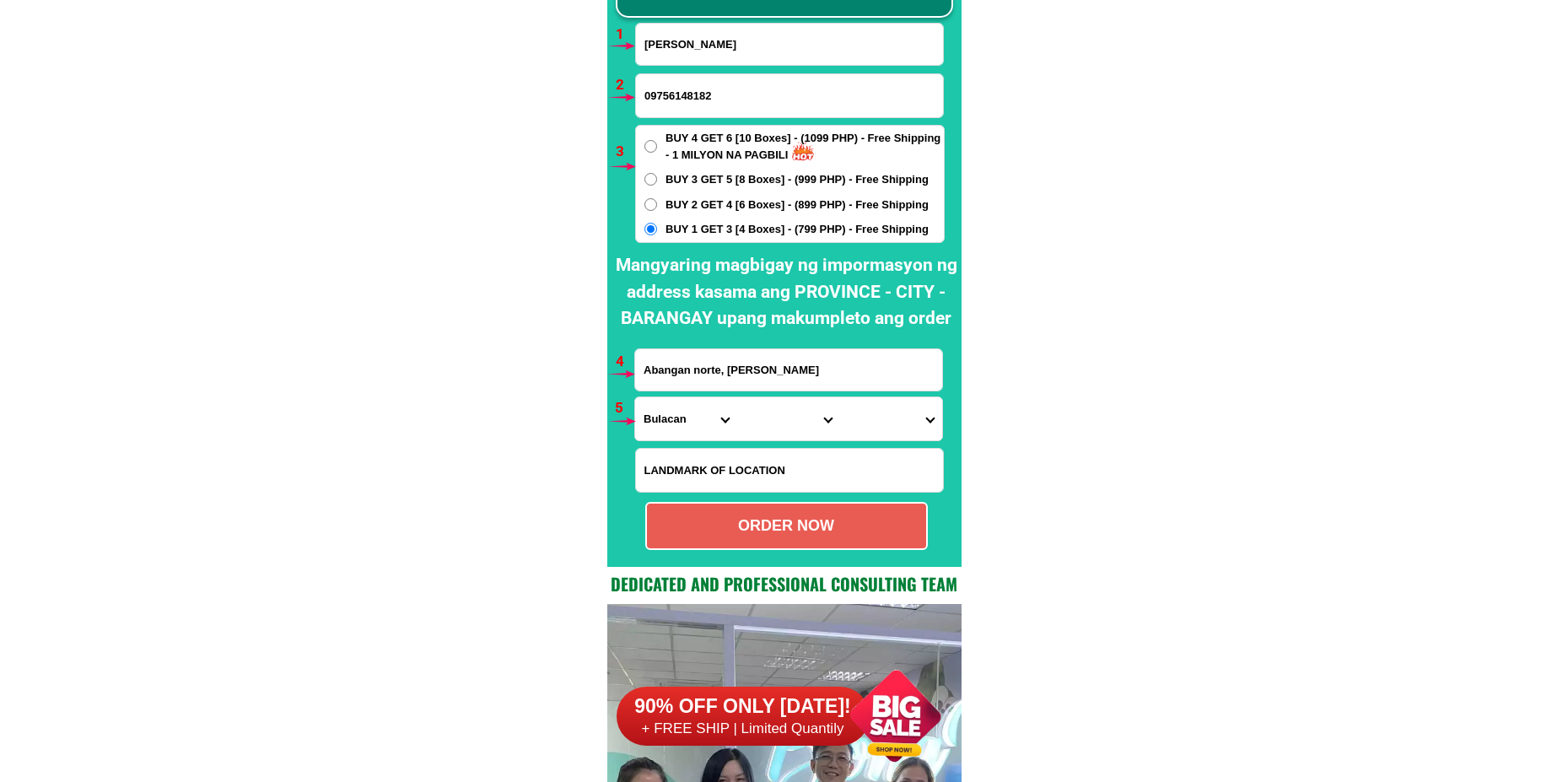
click at [678, 376] on input "Abangan norte, [PERSON_NAME]" at bounding box center [788, 370] width 307 height 41
paste input "Purok [STREET_ADDRESS][PERSON_NAME]"
type input "Purok [STREET_ADDRESS][PERSON_NAME]"
drag, startPoint x: 674, startPoint y: 417, endPoint x: 687, endPoint y: 403, distance: 19.1
click at [674, 417] on select "Province [GEOGRAPHIC_DATA] [GEOGRAPHIC_DATA] [GEOGRAPHIC_DATA] [GEOGRAPHIC_DATA…" at bounding box center [685, 419] width 102 height 43
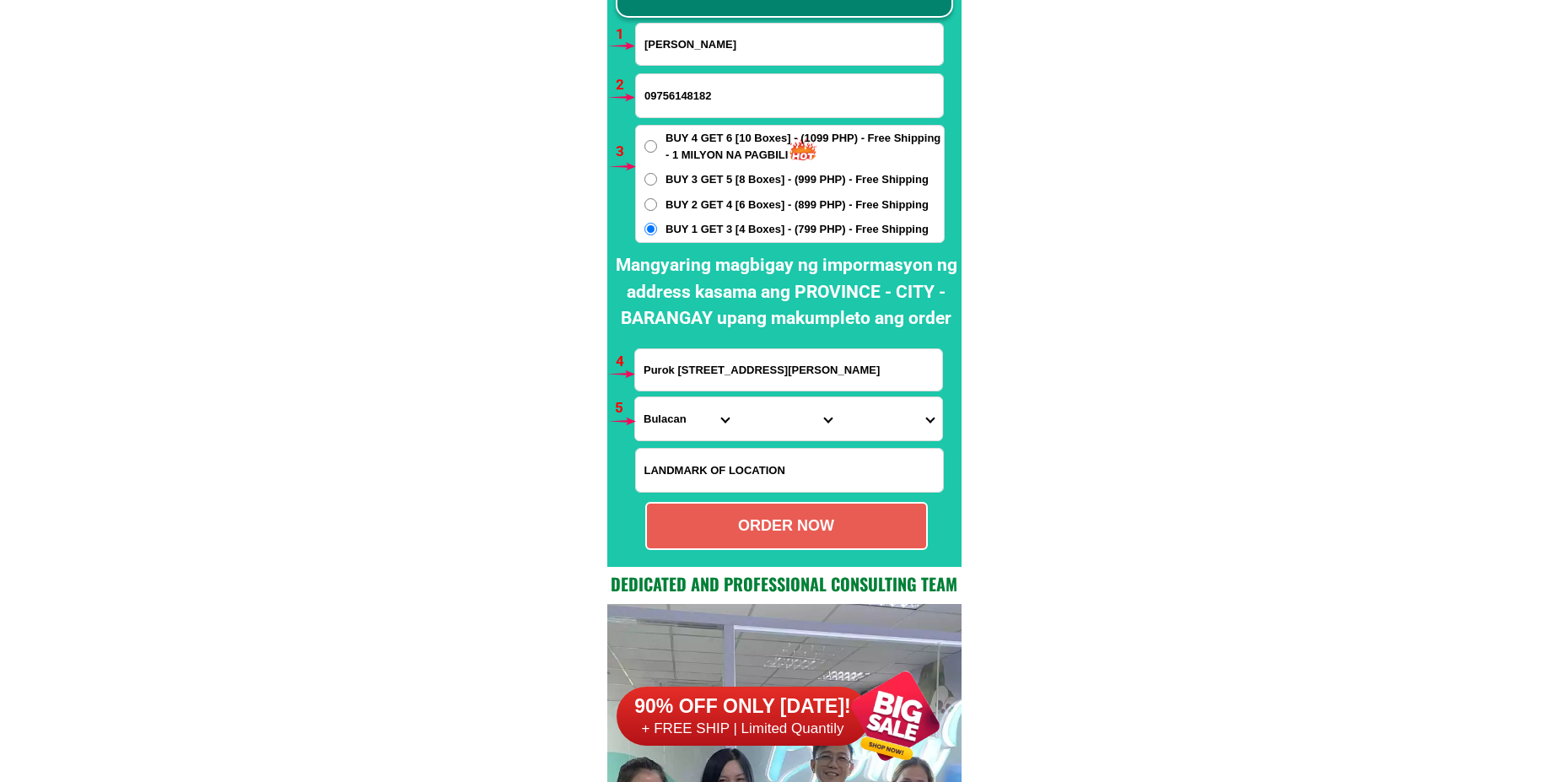
select select "63_108"
click at [635, 397] on select "Province [GEOGRAPHIC_DATA] [GEOGRAPHIC_DATA] [GEOGRAPHIC_DATA] [GEOGRAPHIC_DATA…" at bounding box center [685, 419] width 102 height 43
drag, startPoint x: 765, startPoint y: 419, endPoint x: 773, endPoint y: 400, distance: 20.6
click at [765, 419] on select "City Agoncillo Alitagtag Allacapan [GEOGRAPHIC_DATA] [GEOGRAPHIC_DATA]-balete […" at bounding box center [788, 419] width 102 height 43
select select "63_1088573"
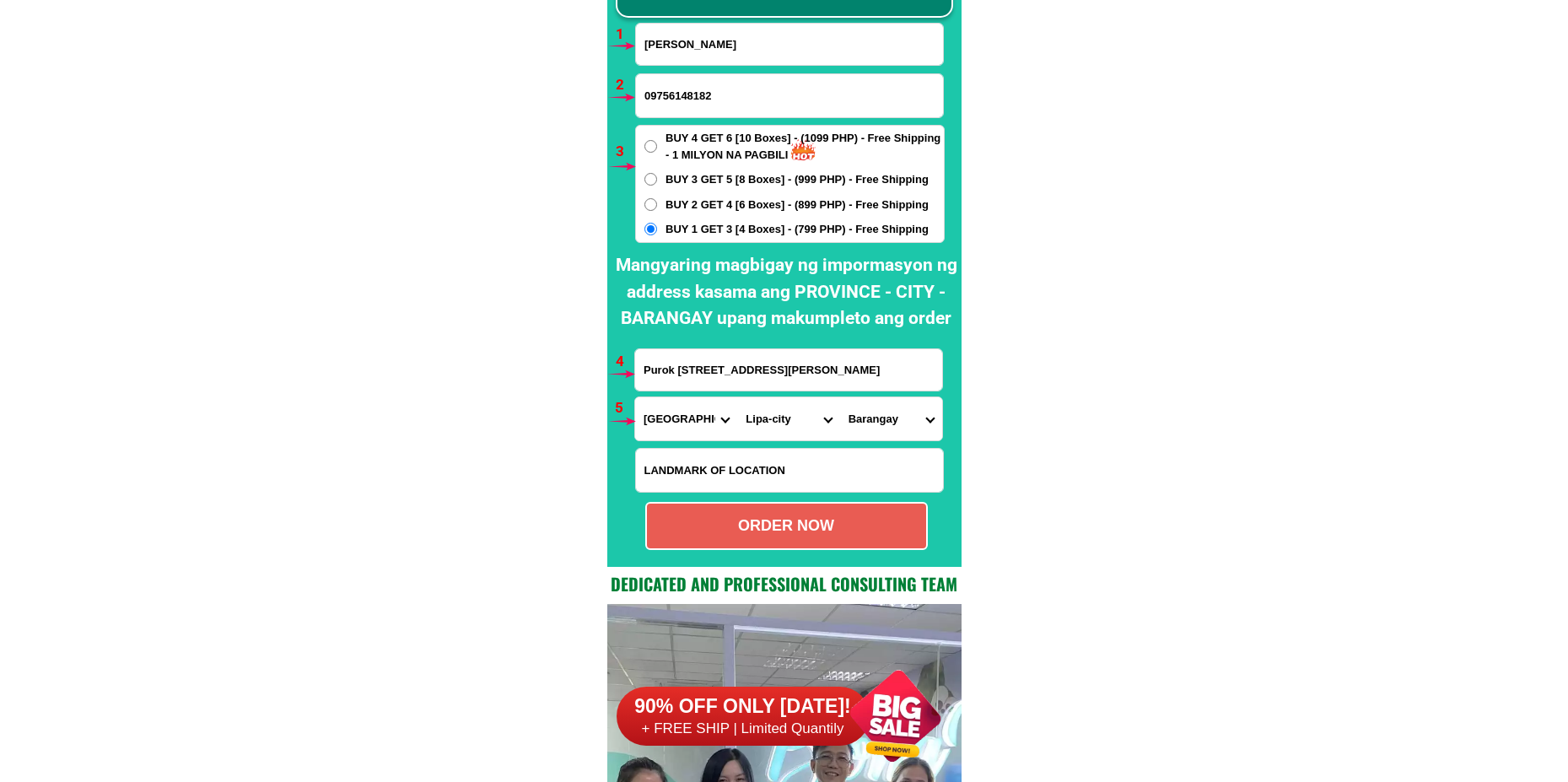
click at [737, 397] on select "City Agoncillo Alitagtag Allacapan [GEOGRAPHIC_DATA] [GEOGRAPHIC_DATA]-balete […" at bounding box center [788, 419] width 102 height 43
drag, startPoint x: 880, startPoint y: 411, endPoint x: 887, endPoint y: 397, distance: 15.7
click at [880, 411] on select "Barangay [PERSON_NAME] [PERSON_NAME] Antipolo del norte Antipolo del sur [GEOGR…" at bounding box center [891, 419] width 102 height 43
select select "63_10885735900"
click at [840, 397] on select "Barangay [PERSON_NAME] [PERSON_NAME] Antipolo del norte Antipolo del sur [GEOGR…" at bounding box center [891, 419] width 102 height 43
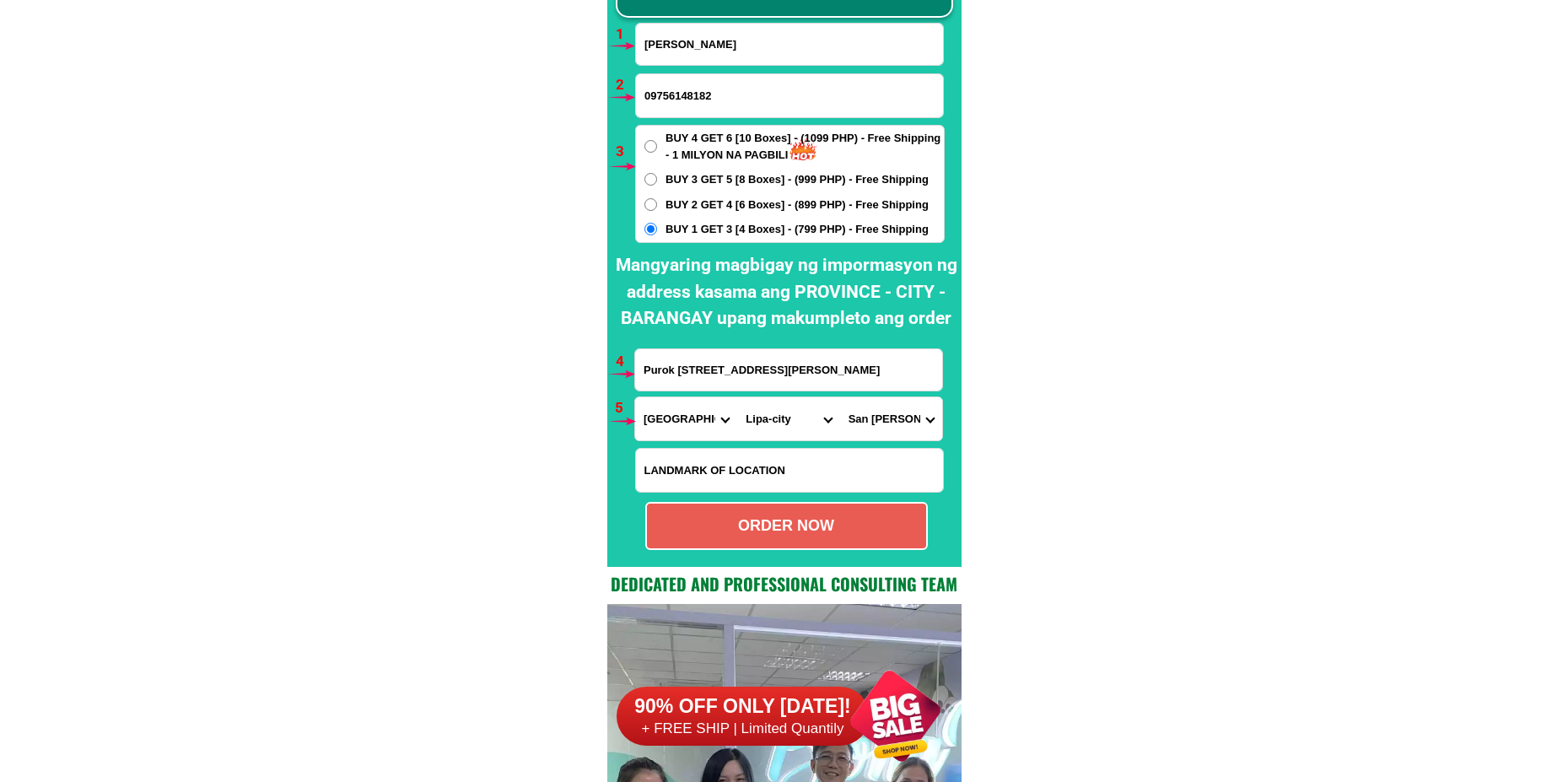
click at [820, 521] on div "ORDER NOW" at bounding box center [787, 526] width 279 height 23
radio input "true"
